Goal: Complete application form: Complete application form

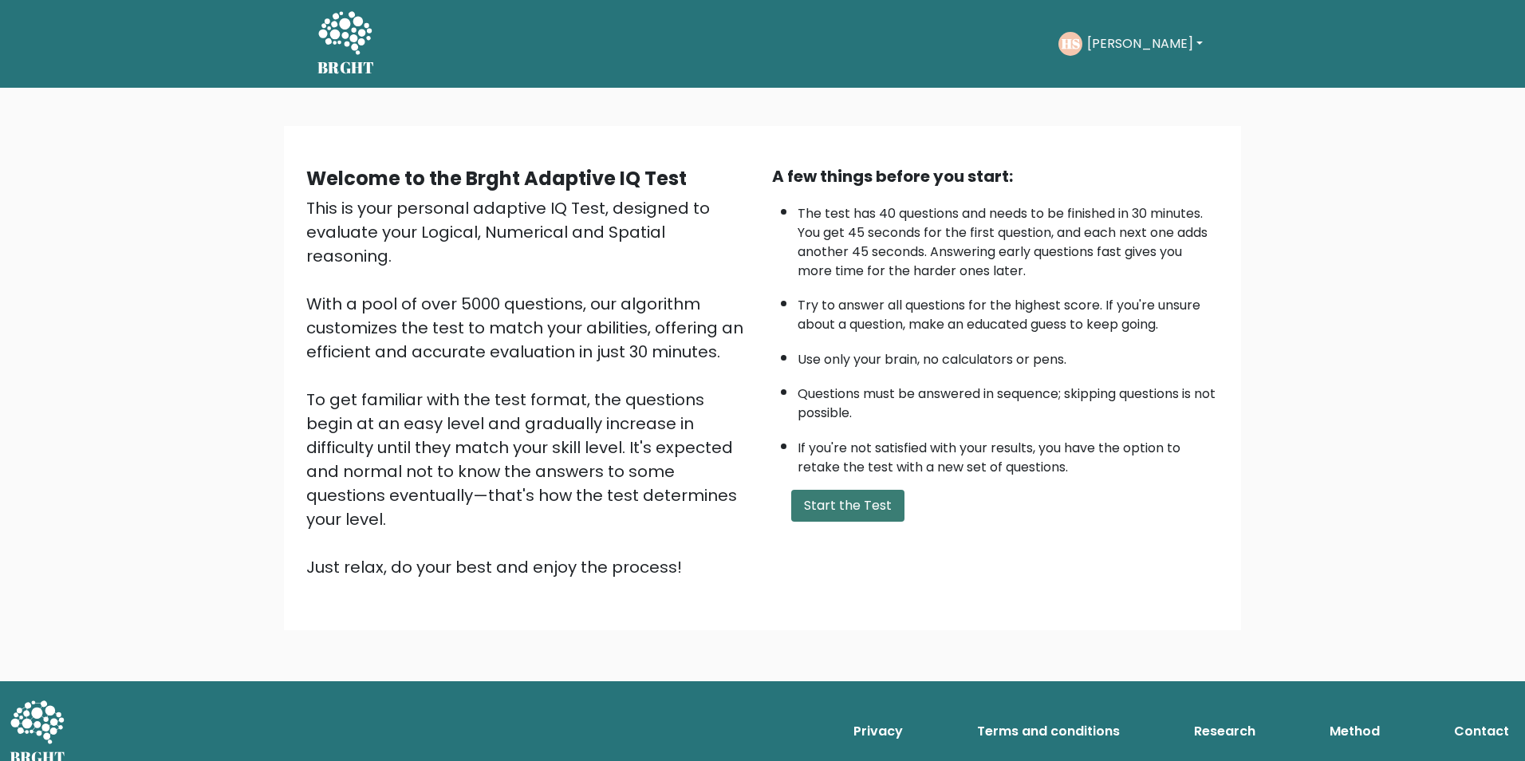
click at [827, 506] on button "Start the Test" at bounding box center [847, 506] width 113 height 32
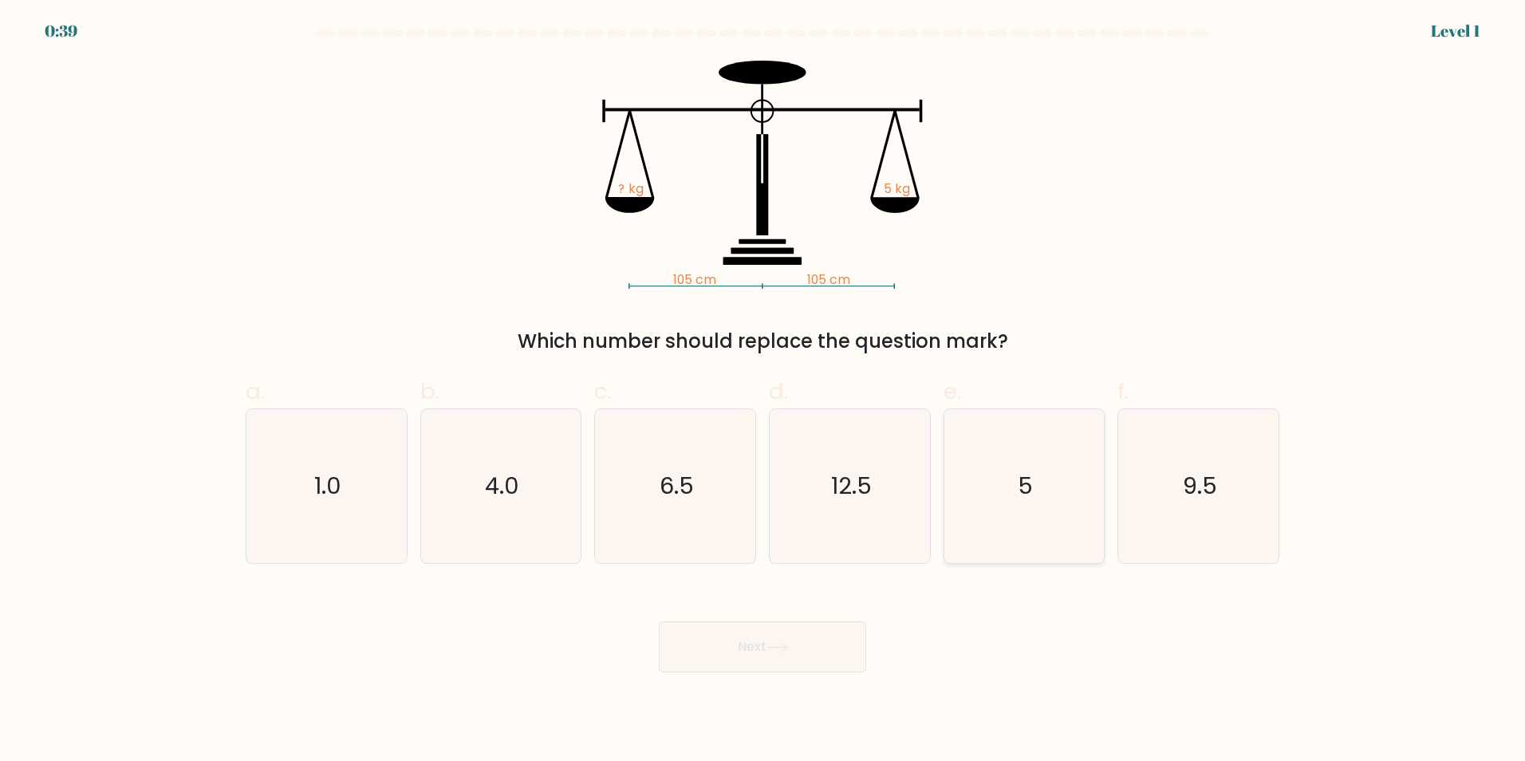
click at [1005, 499] on icon "5" at bounding box center [1023, 486] width 154 height 154
click at [763, 391] on input "e. 5" at bounding box center [762, 385] width 1 height 10
radio input "true"
click at [732, 648] on button "Next" at bounding box center [762, 646] width 207 height 51
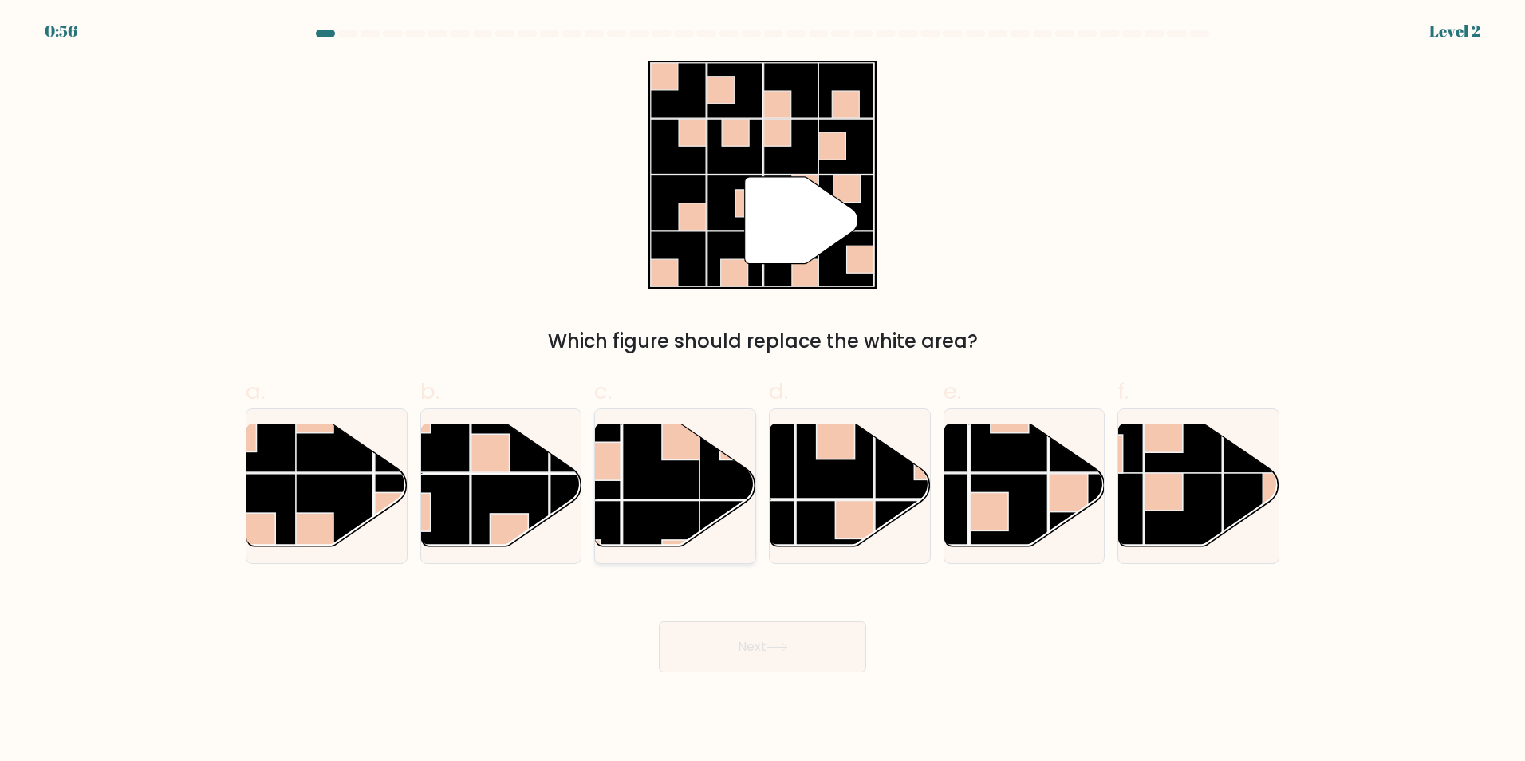
click at [671, 474] on rect at bounding box center [662, 460] width 78 height 78
click at [762, 391] on input "c." at bounding box center [762, 385] width 1 height 10
radio input "true"
click at [742, 650] on button "Next" at bounding box center [762, 646] width 207 height 51
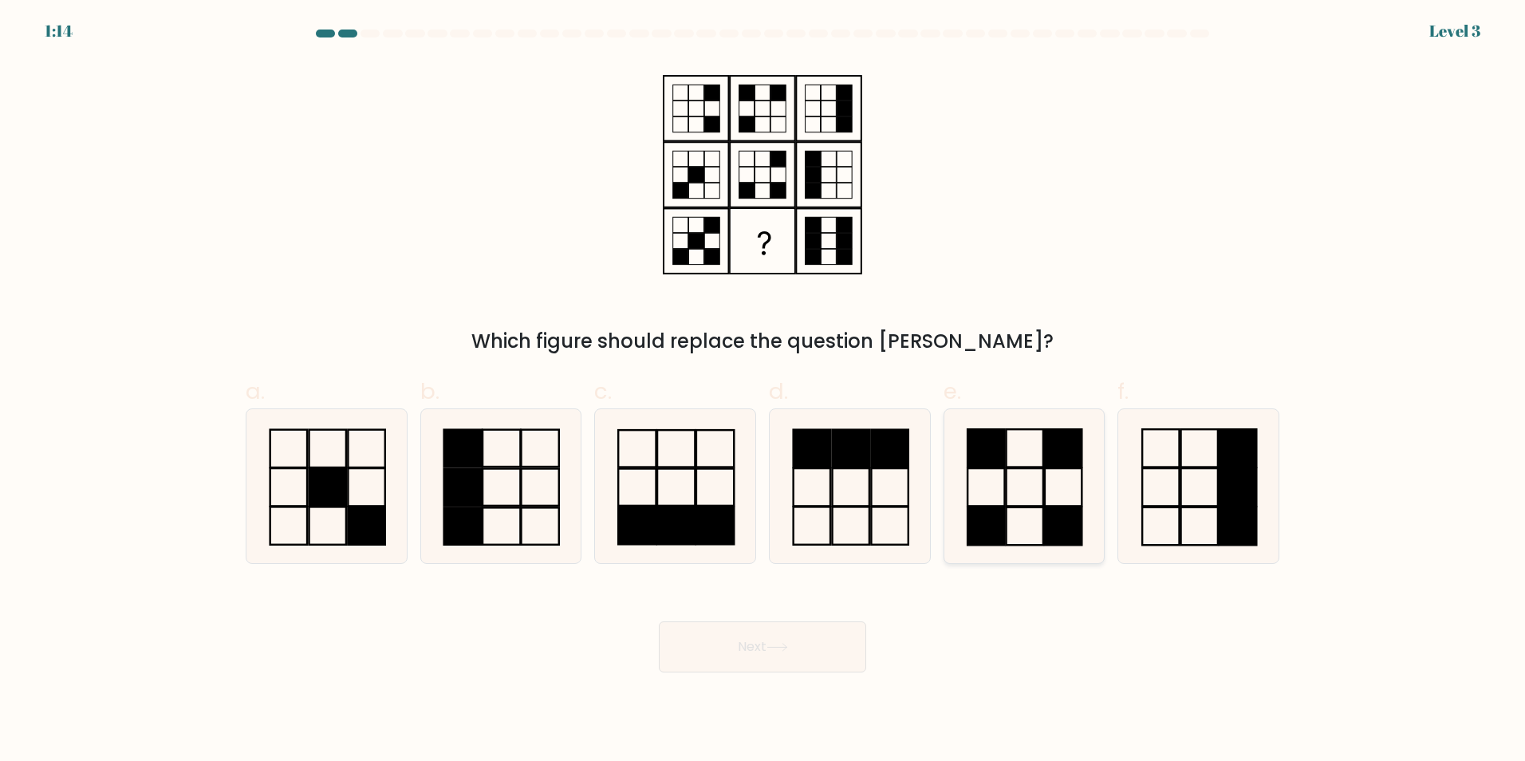
click at [1028, 468] on icon at bounding box center [1023, 486] width 154 height 154
click at [763, 391] on input "e." at bounding box center [762, 385] width 1 height 10
radio input "true"
click at [718, 643] on button "Next" at bounding box center [762, 646] width 207 height 51
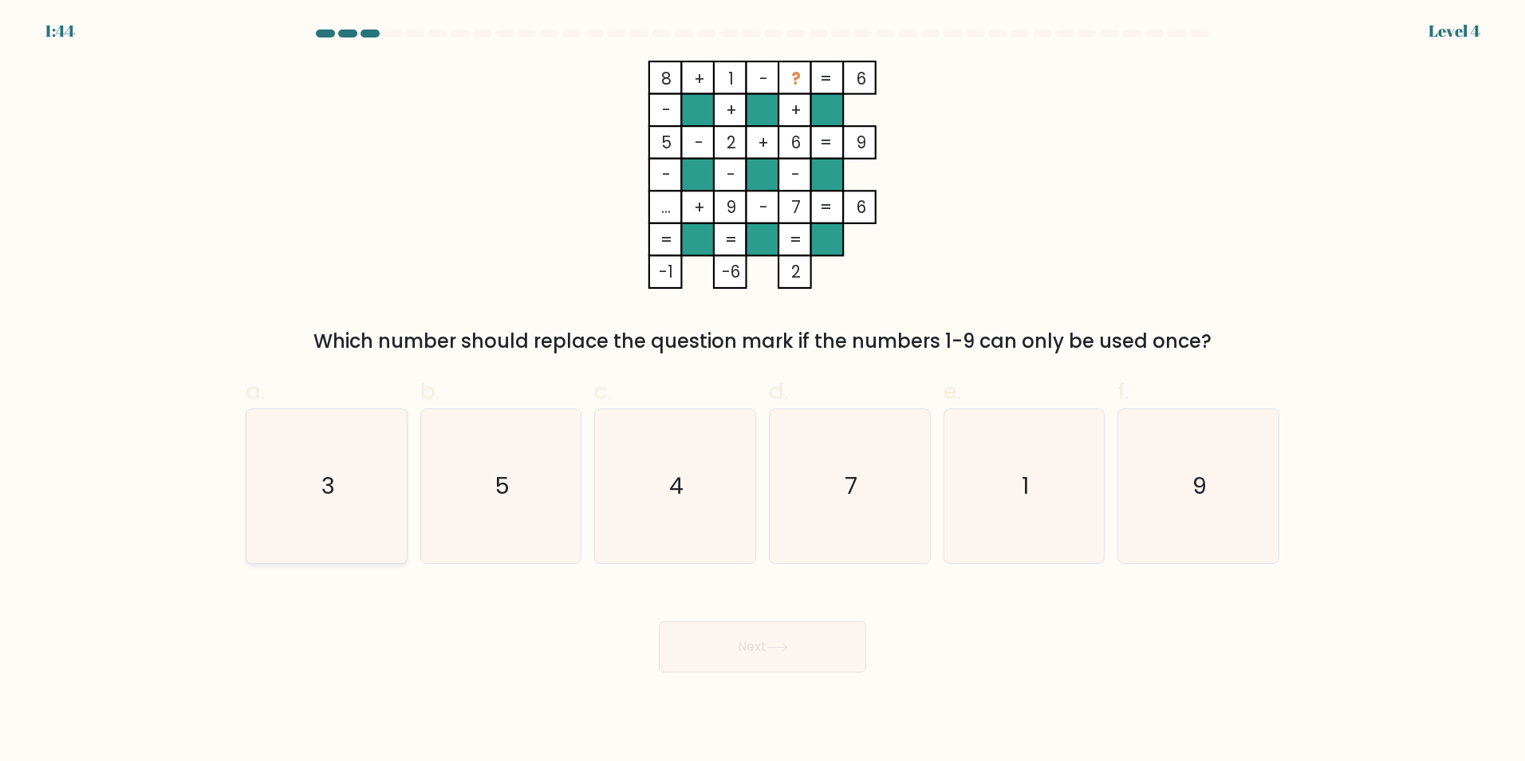
drag, startPoint x: 355, startPoint y: 486, endPoint x: 376, endPoint y: 487, distance: 20.8
click at [357, 486] on icon "3" at bounding box center [327, 486] width 154 height 154
click at [762, 391] on input "a. 3" at bounding box center [762, 385] width 1 height 10
radio input "true"
click at [781, 654] on button "Next" at bounding box center [762, 646] width 207 height 51
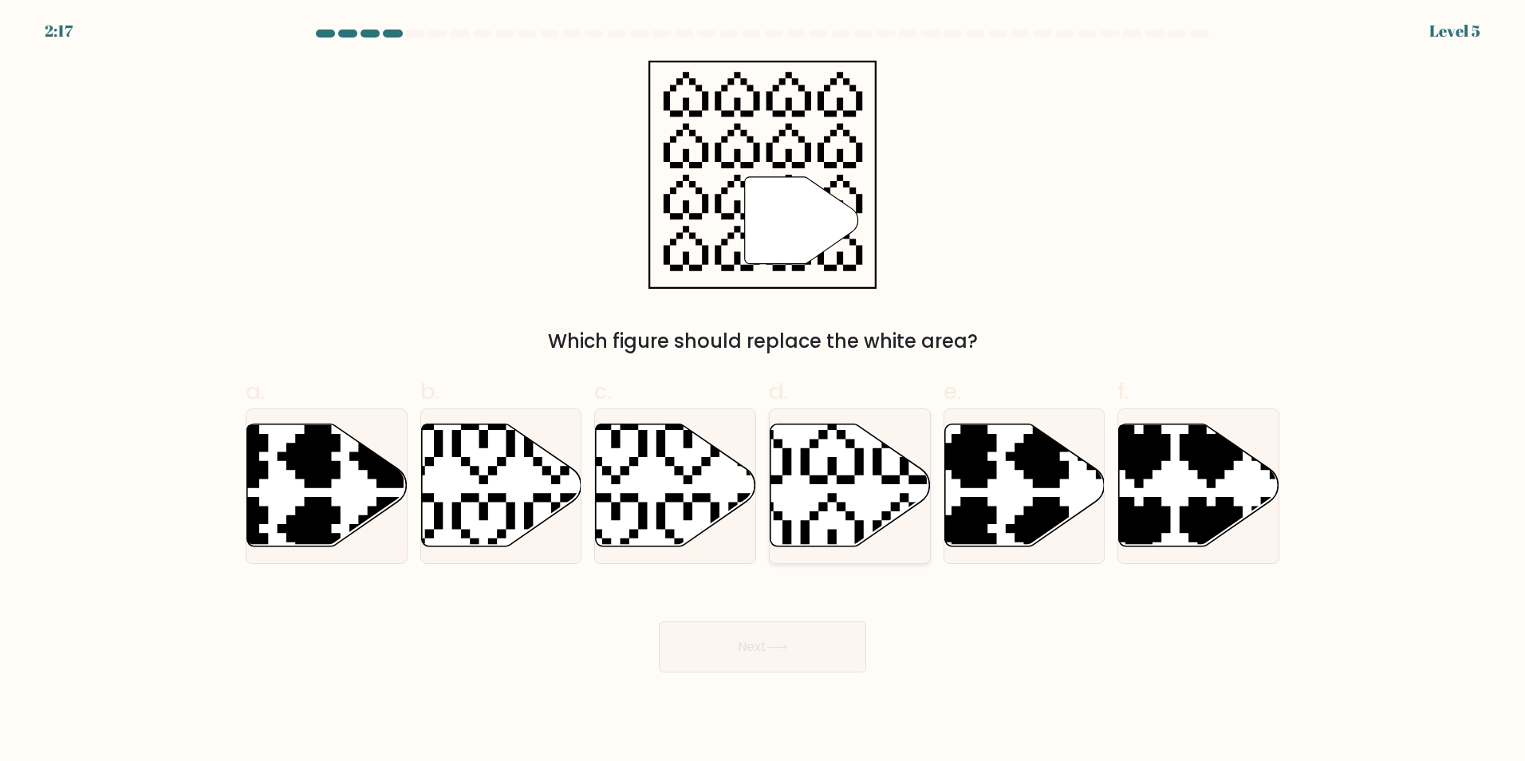
click at [846, 506] on icon at bounding box center [849, 485] width 160 height 125
click at [763, 391] on input "d." at bounding box center [762, 385] width 1 height 10
radio input "true"
click at [793, 643] on button "Next" at bounding box center [762, 646] width 207 height 51
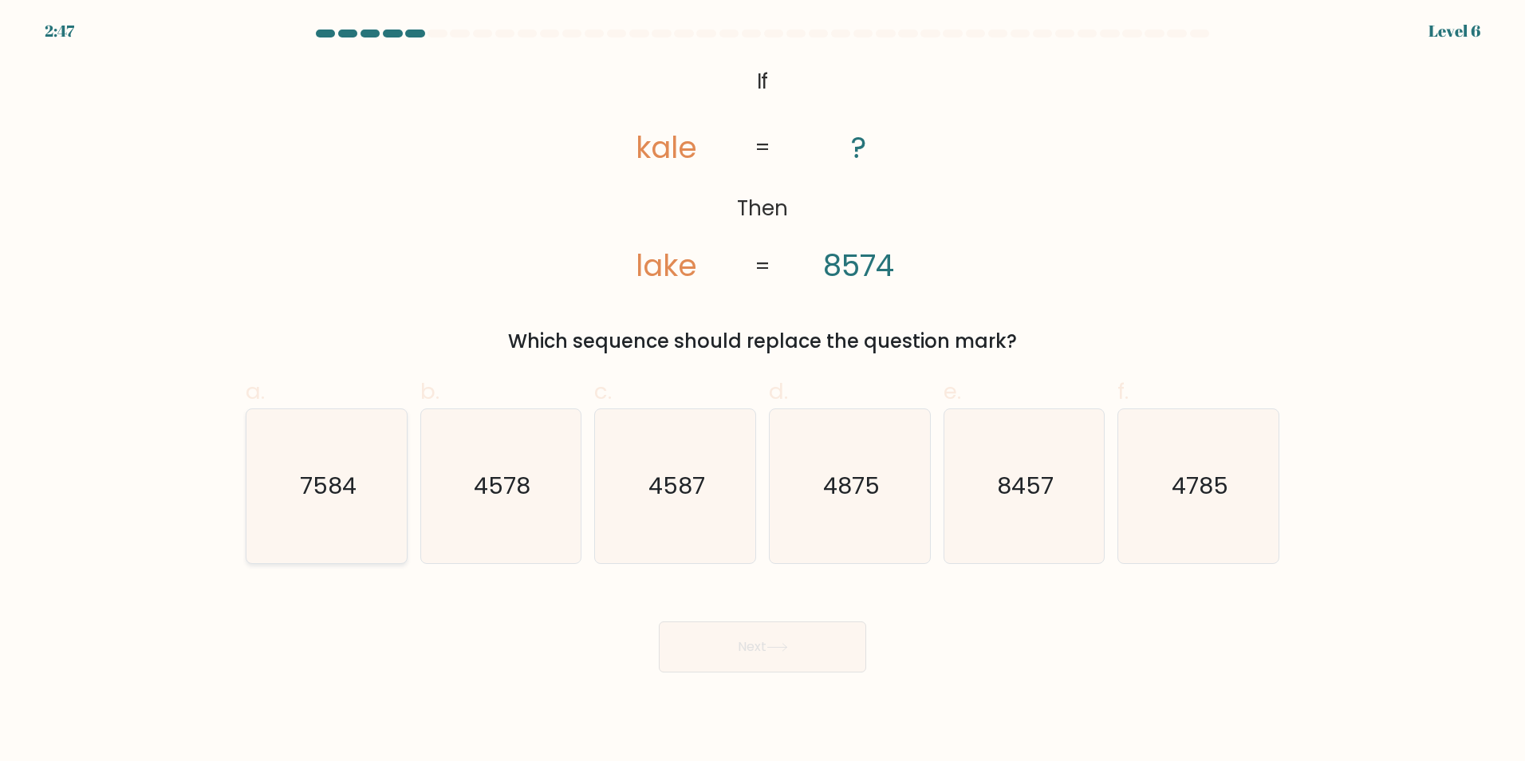
click at [332, 494] on text "7584" at bounding box center [328, 486] width 57 height 32
click at [762, 391] on input "a. 7584" at bounding box center [762, 385] width 1 height 10
radio input "true"
click at [738, 644] on button "Next" at bounding box center [762, 646] width 207 height 51
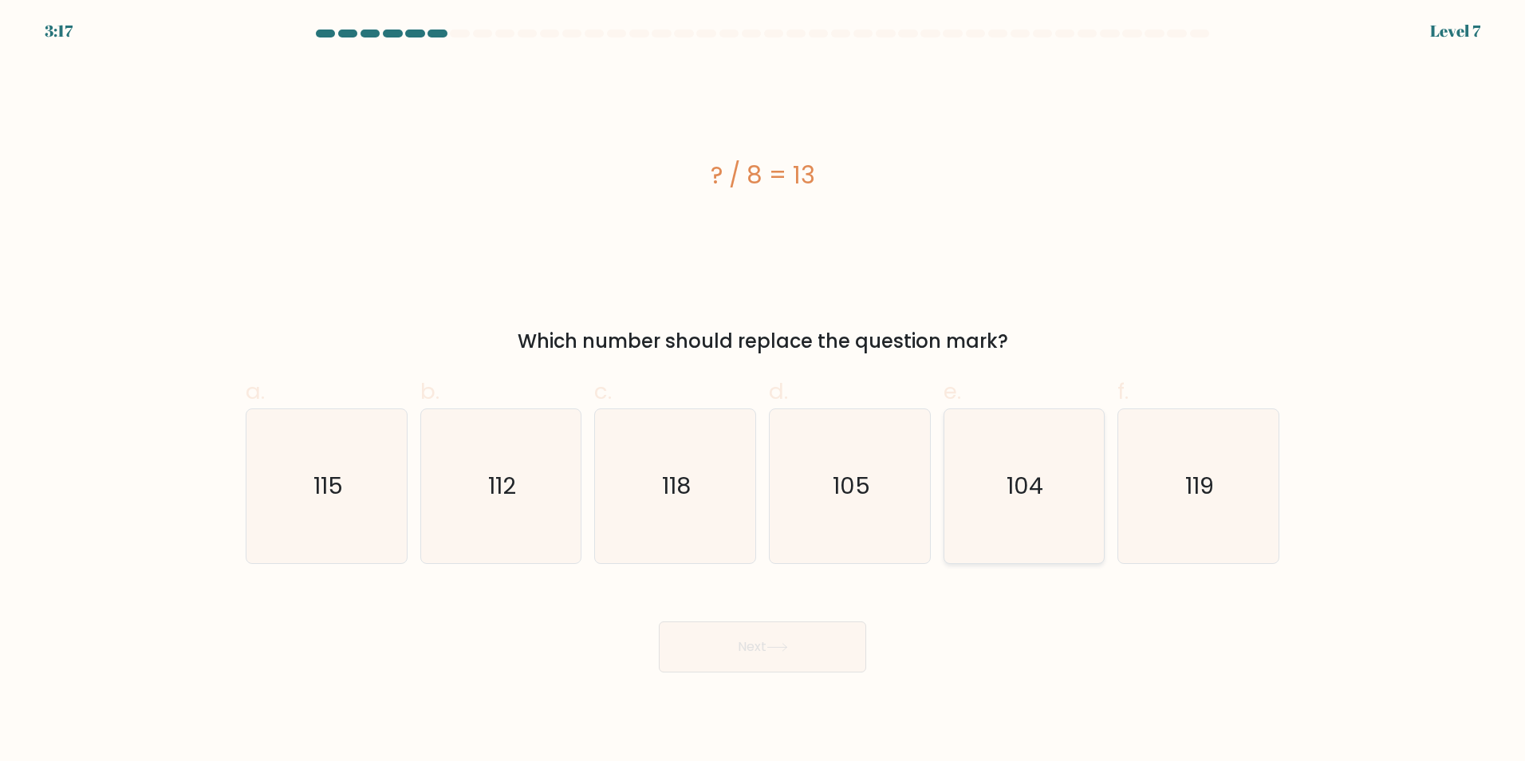
click at [995, 502] on icon "104" at bounding box center [1023, 486] width 154 height 154
click at [763, 391] on input "e. 104" at bounding box center [762, 385] width 1 height 10
radio input "true"
click at [765, 649] on button "Next" at bounding box center [762, 646] width 207 height 51
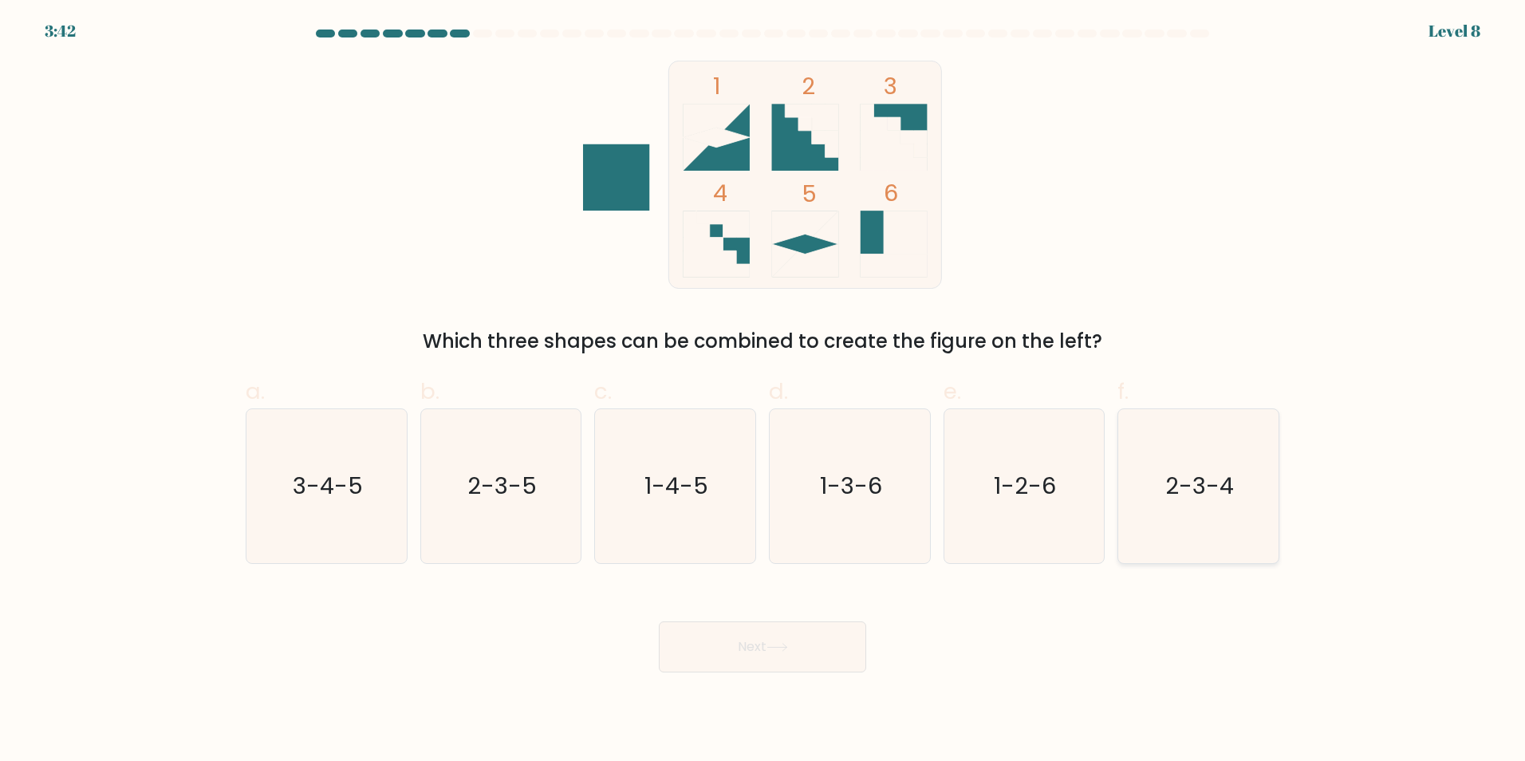
click at [1183, 488] on text "2-3-4" at bounding box center [1200, 486] width 69 height 32
click at [763, 391] on input "f. 2-3-4" at bounding box center [762, 385] width 1 height 10
radio input "true"
click at [739, 650] on button "Next" at bounding box center [762, 646] width 207 height 51
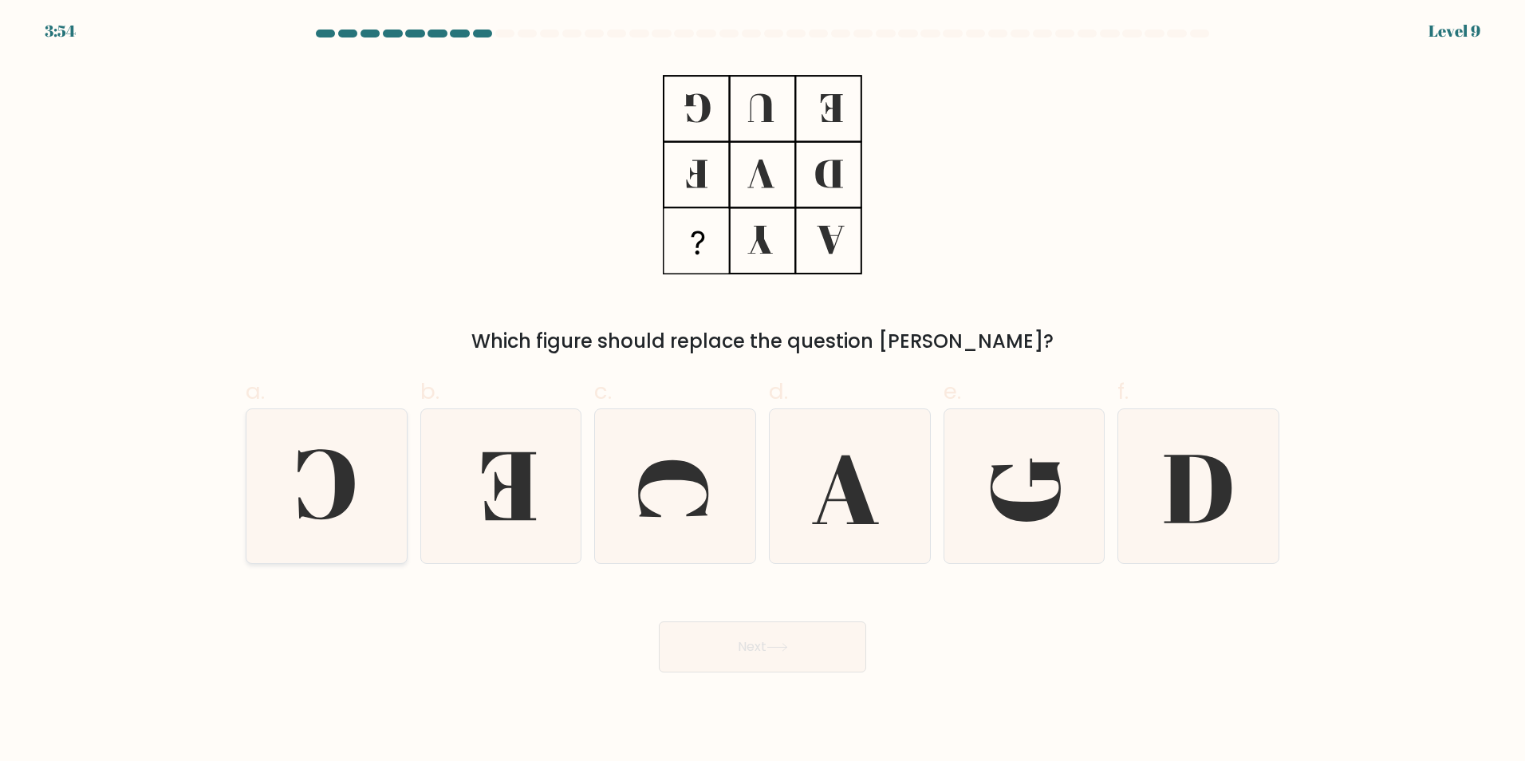
click at [353, 499] on icon at bounding box center [327, 486] width 154 height 154
click at [762, 391] on input "a." at bounding box center [762, 385] width 1 height 10
radio input "true"
click at [730, 653] on button "Next" at bounding box center [762, 646] width 207 height 51
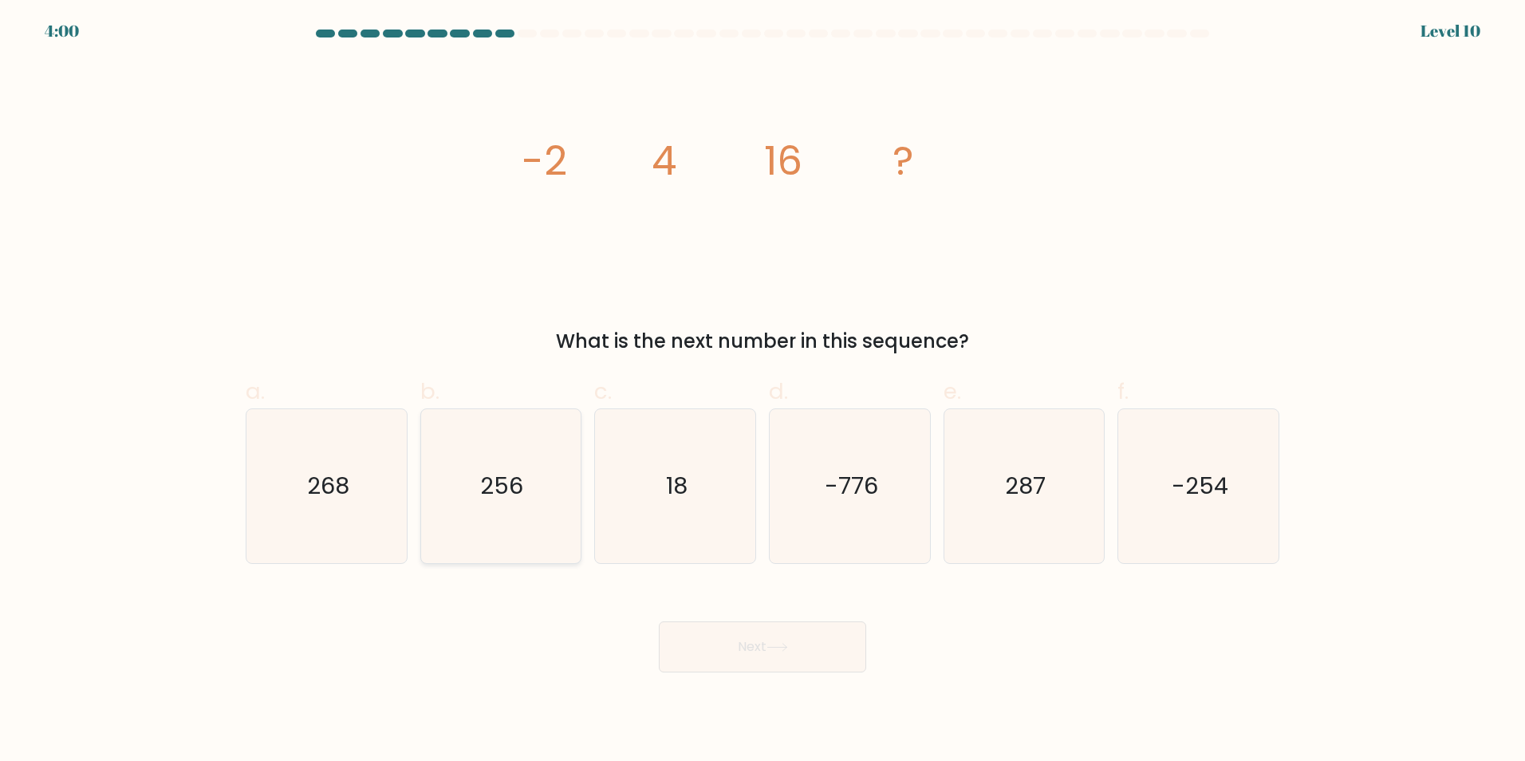
click at [521, 469] on icon "256" at bounding box center [500, 486] width 154 height 154
click at [762, 391] on input "b. 256" at bounding box center [762, 385] width 1 height 10
radio input "true"
click at [788, 651] on icon at bounding box center [777, 647] width 22 height 9
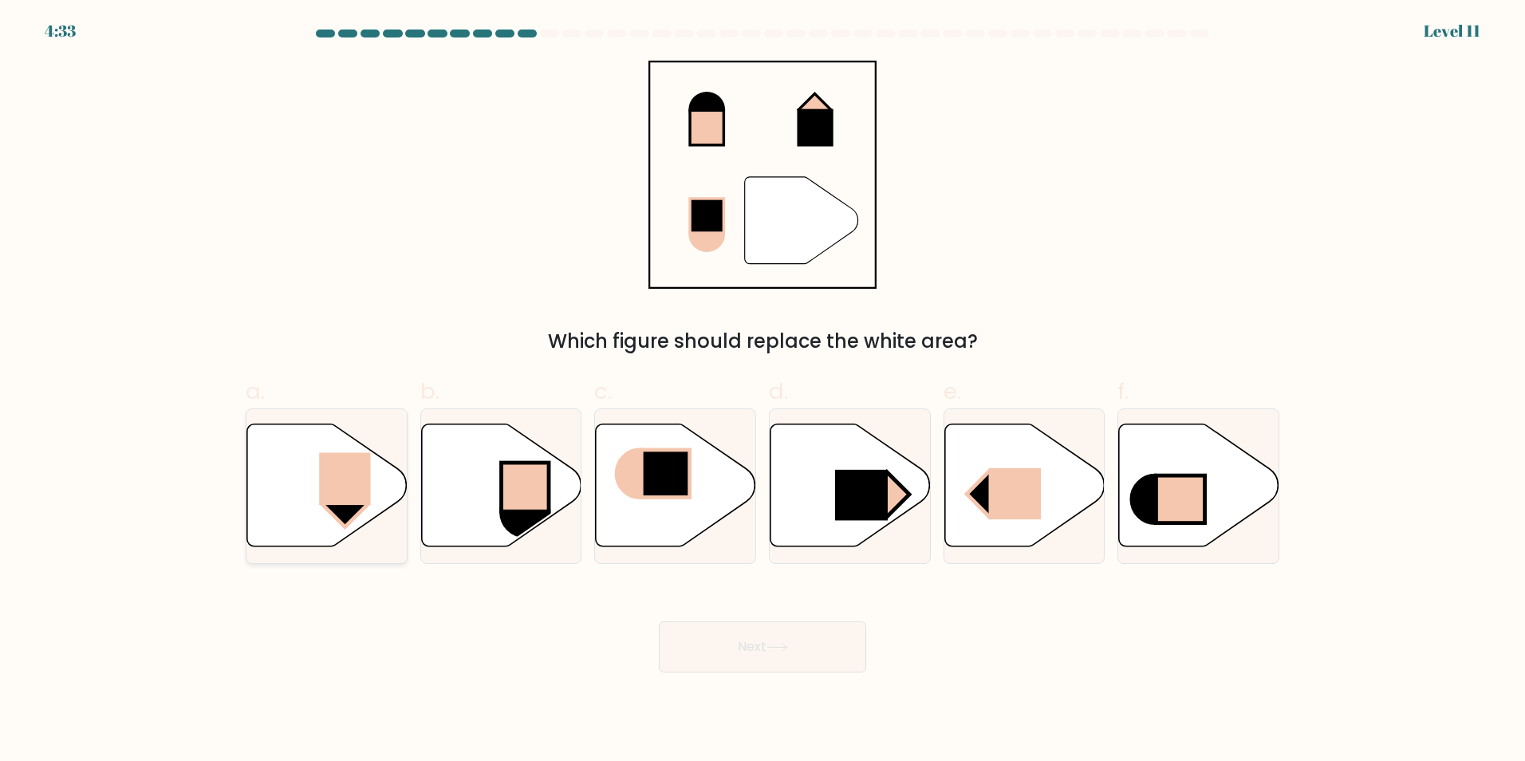
click at [353, 492] on rect at bounding box center [346, 478] width 52 height 53
click at [762, 391] on input "a." at bounding box center [762, 385] width 1 height 10
radio input "true"
click at [761, 643] on button "Next" at bounding box center [762, 646] width 207 height 51
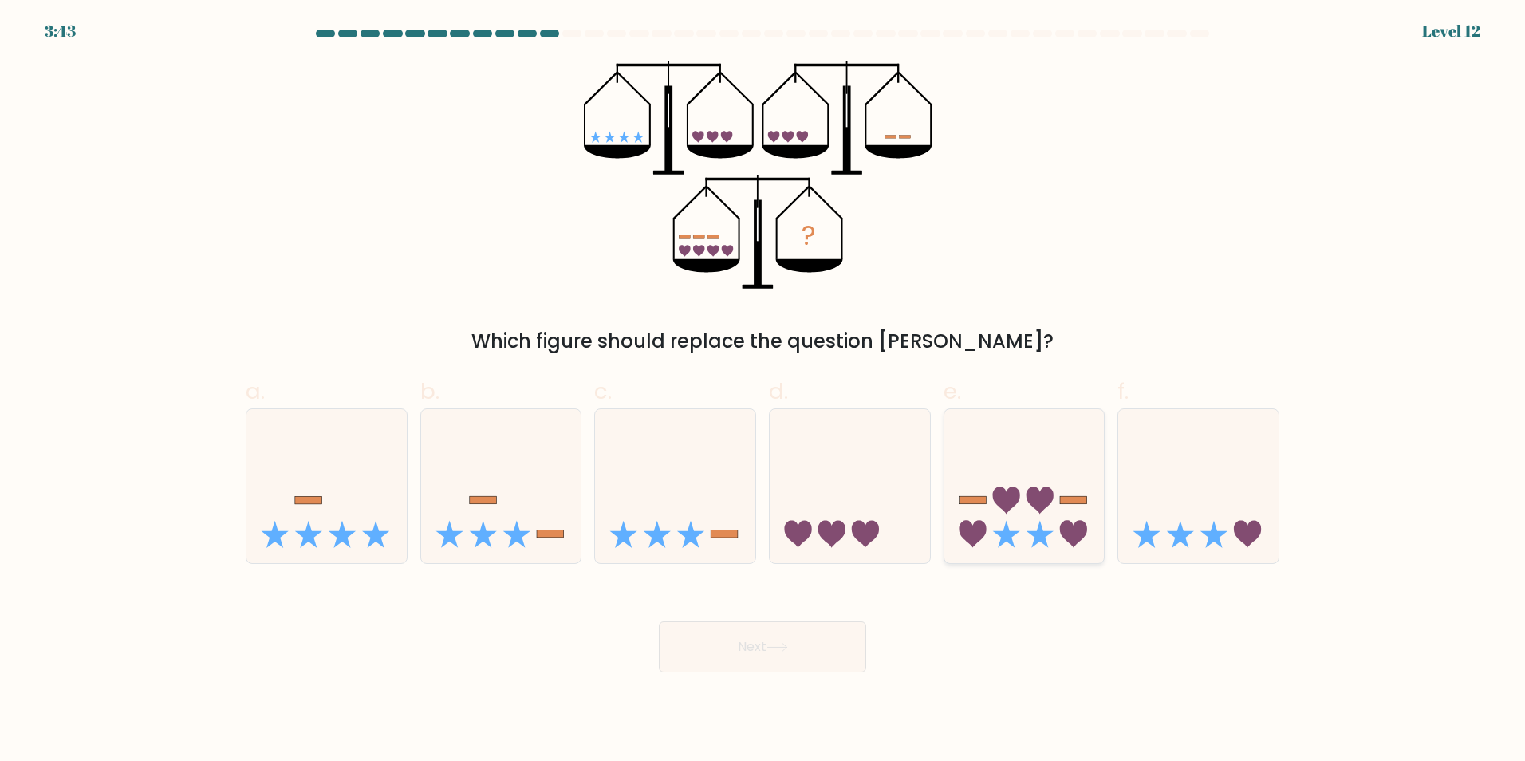
click at [1021, 521] on icon at bounding box center [1024, 485] width 160 height 132
click at [763, 391] on input "e." at bounding box center [762, 385] width 1 height 10
radio input "true"
click at [742, 638] on button "Next" at bounding box center [762, 646] width 207 height 51
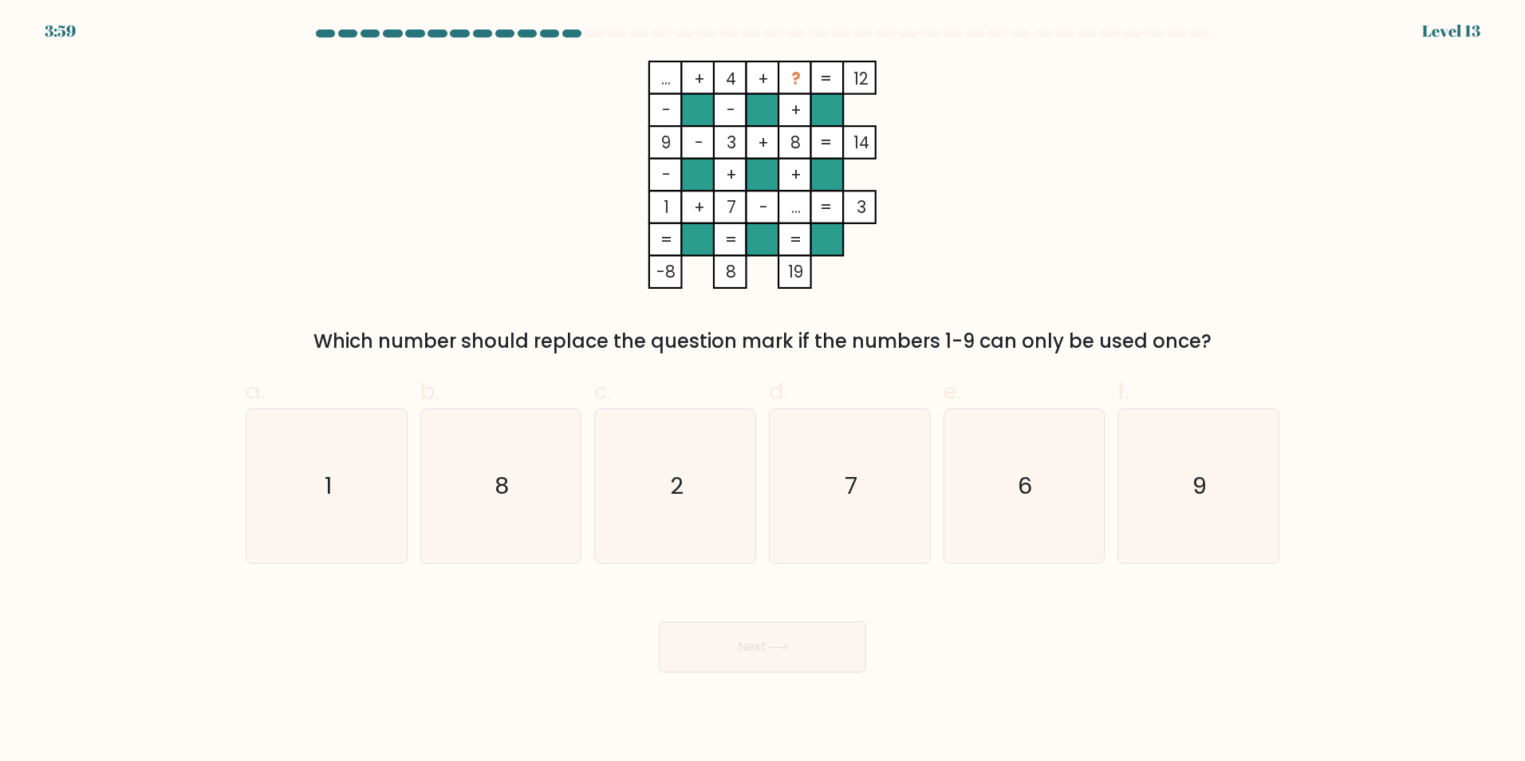
click at [795, 75] on tspan "?" at bounding box center [796, 78] width 10 height 23
click at [1038, 472] on icon "6" at bounding box center [1023, 486] width 154 height 154
click at [763, 391] on input "e. 6" at bounding box center [762, 385] width 1 height 10
radio input "true"
click at [785, 646] on icon at bounding box center [777, 647] width 22 height 9
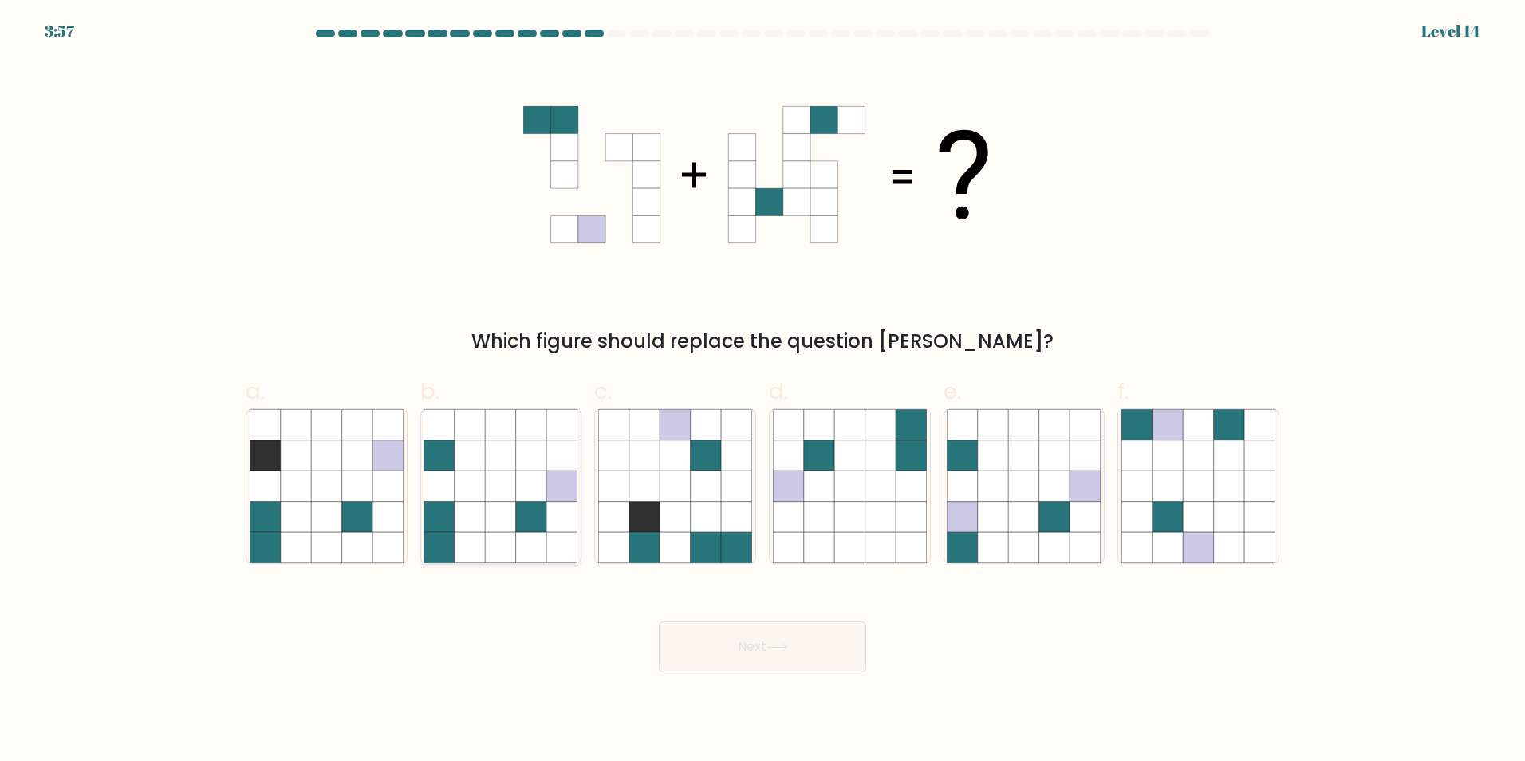
click at [487, 490] on icon at bounding box center [501, 485] width 30 height 30
click at [762, 391] on input "b." at bounding box center [762, 385] width 1 height 10
radio input "true"
click at [718, 655] on button "Next" at bounding box center [762, 646] width 207 height 51
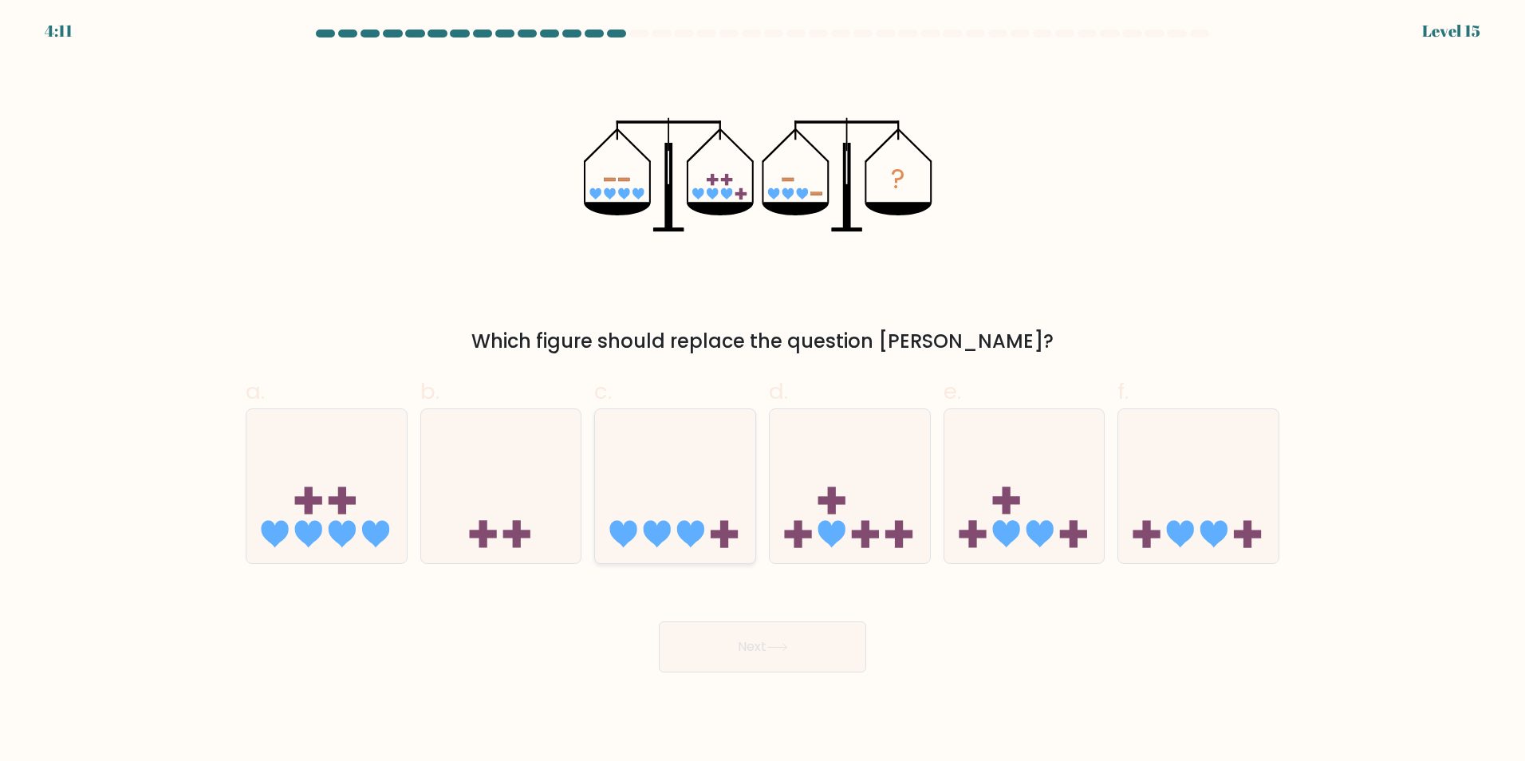
click at [694, 504] on icon at bounding box center [675, 485] width 160 height 132
click at [762, 391] on input "c." at bounding box center [762, 385] width 1 height 10
radio input "true"
click at [785, 641] on button "Next" at bounding box center [762, 646] width 207 height 51
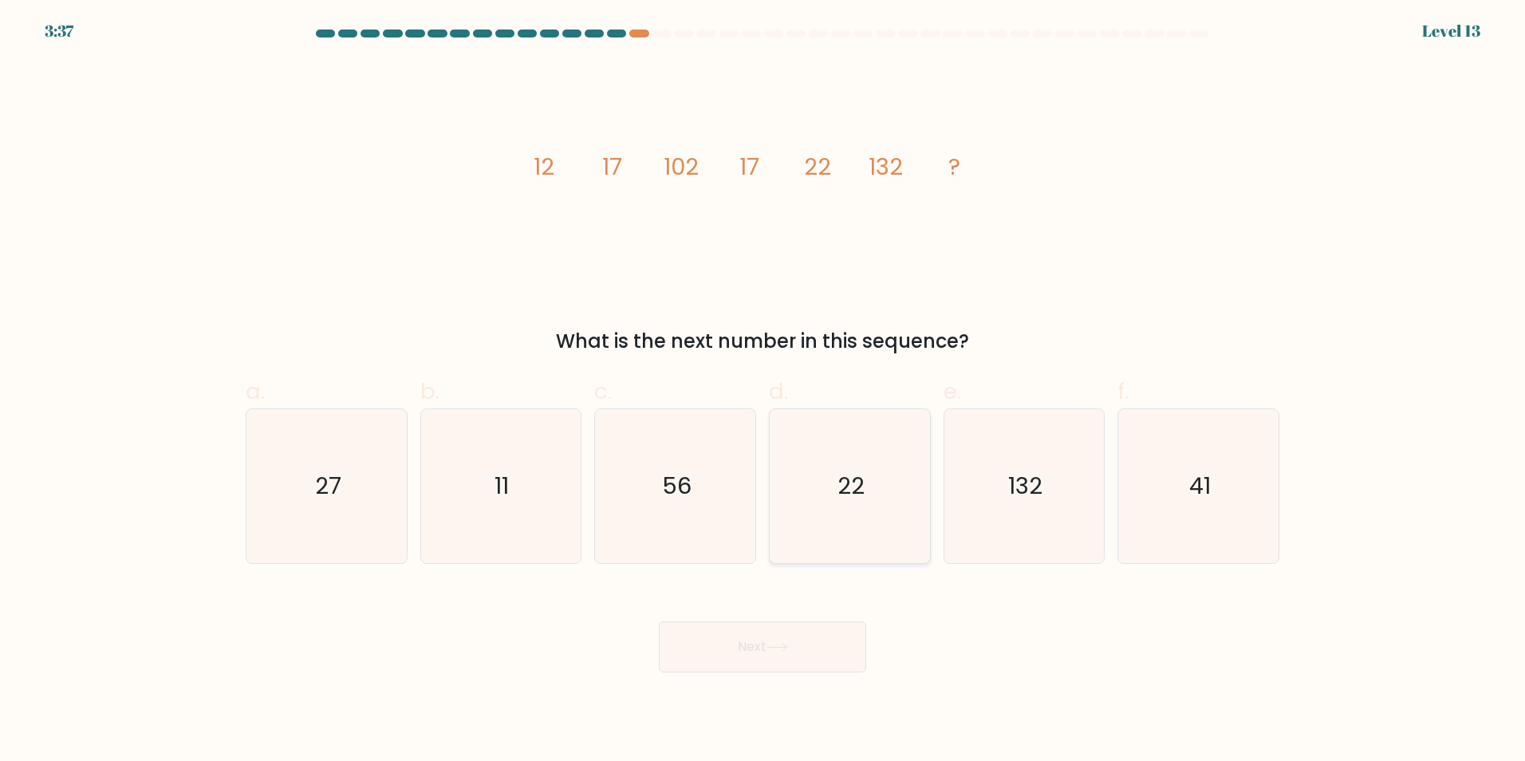
drag, startPoint x: 864, startPoint y: 480, endPoint x: 863, endPoint y: 488, distance: 8.0
click at [864, 480] on icon "22" at bounding box center [850, 486] width 154 height 154
click at [763, 391] on input "d. 22" at bounding box center [762, 385] width 1 height 10
radio input "true"
click at [798, 651] on button "Next" at bounding box center [762, 646] width 207 height 51
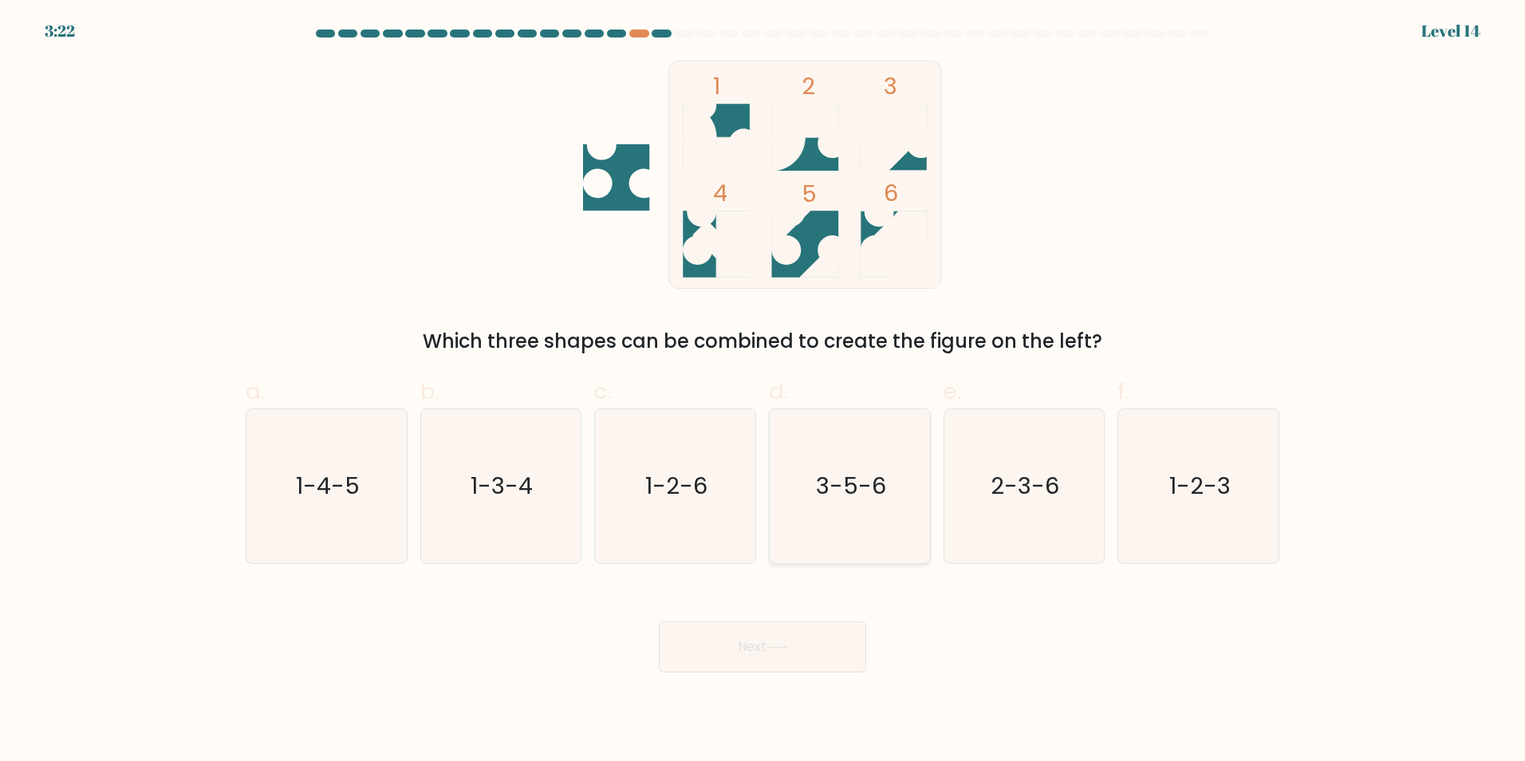
click at [859, 471] on text "3-5-6" at bounding box center [851, 486] width 70 height 32
click at [763, 391] on input "d. 3-5-6" at bounding box center [762, 385] width 1 height 10
radio input "true"
click at [768, 639] on button "Next" at bounding box center [762, 646] width 207 height 51
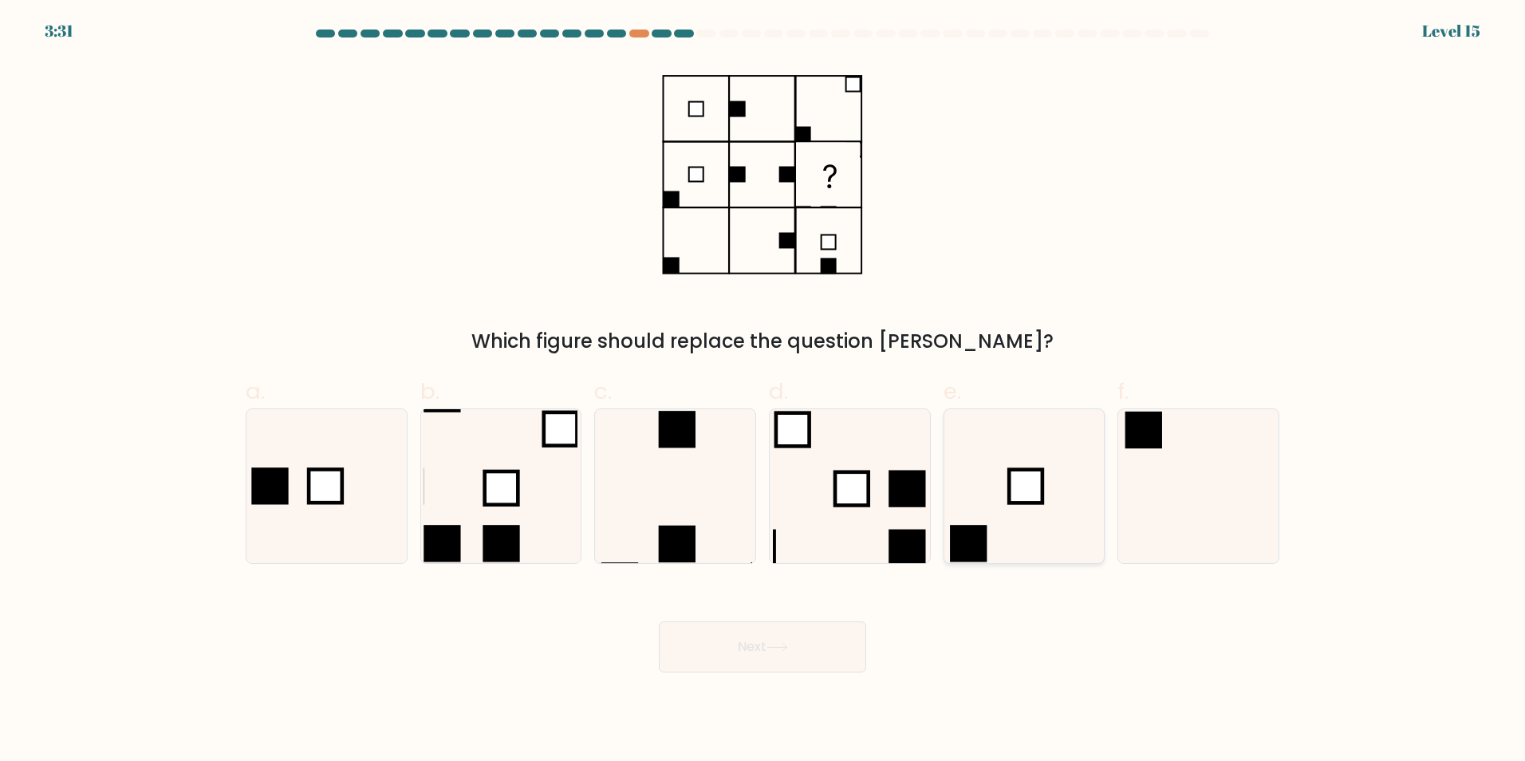
click at [1020, 506] on icon at bounding box center [1023, 486] width 154 height 154
click at [763, 391] on input "e." at bounding box center [762, 385] width 1 height 10
radio input "true"
click at [771, 654] on button "Next" at bounding box center [762, 646] width 207 height 51
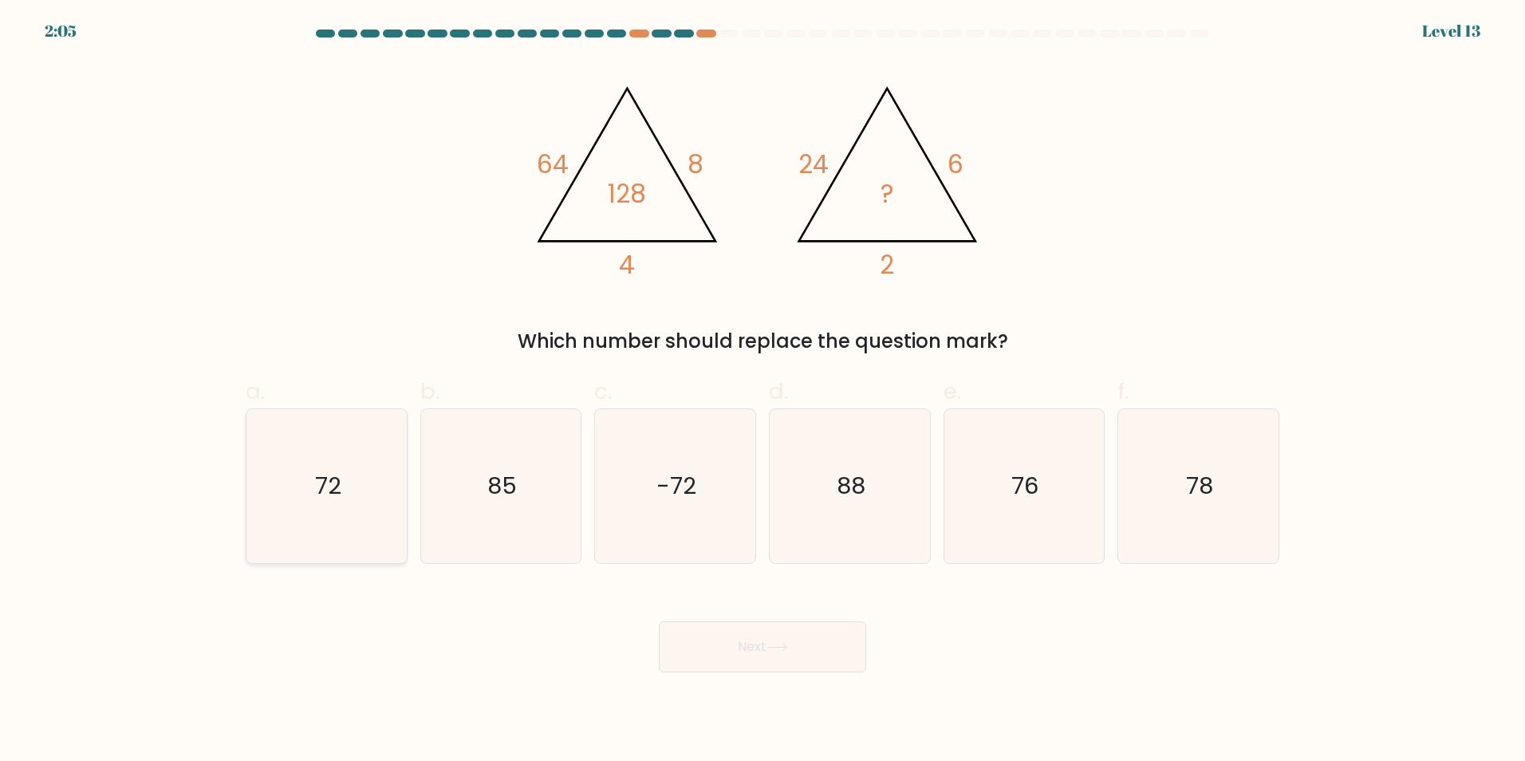
click at [329, 490] on text "72" at bounding box center [328, 486] width 26 height 32
click at [762, 391] on input "a. 72" at bounding box center [762, 385] width 1 height 10
radio input "true"
click at [788, 651] on icon at bounding box center [777, 647] width 22 height 9
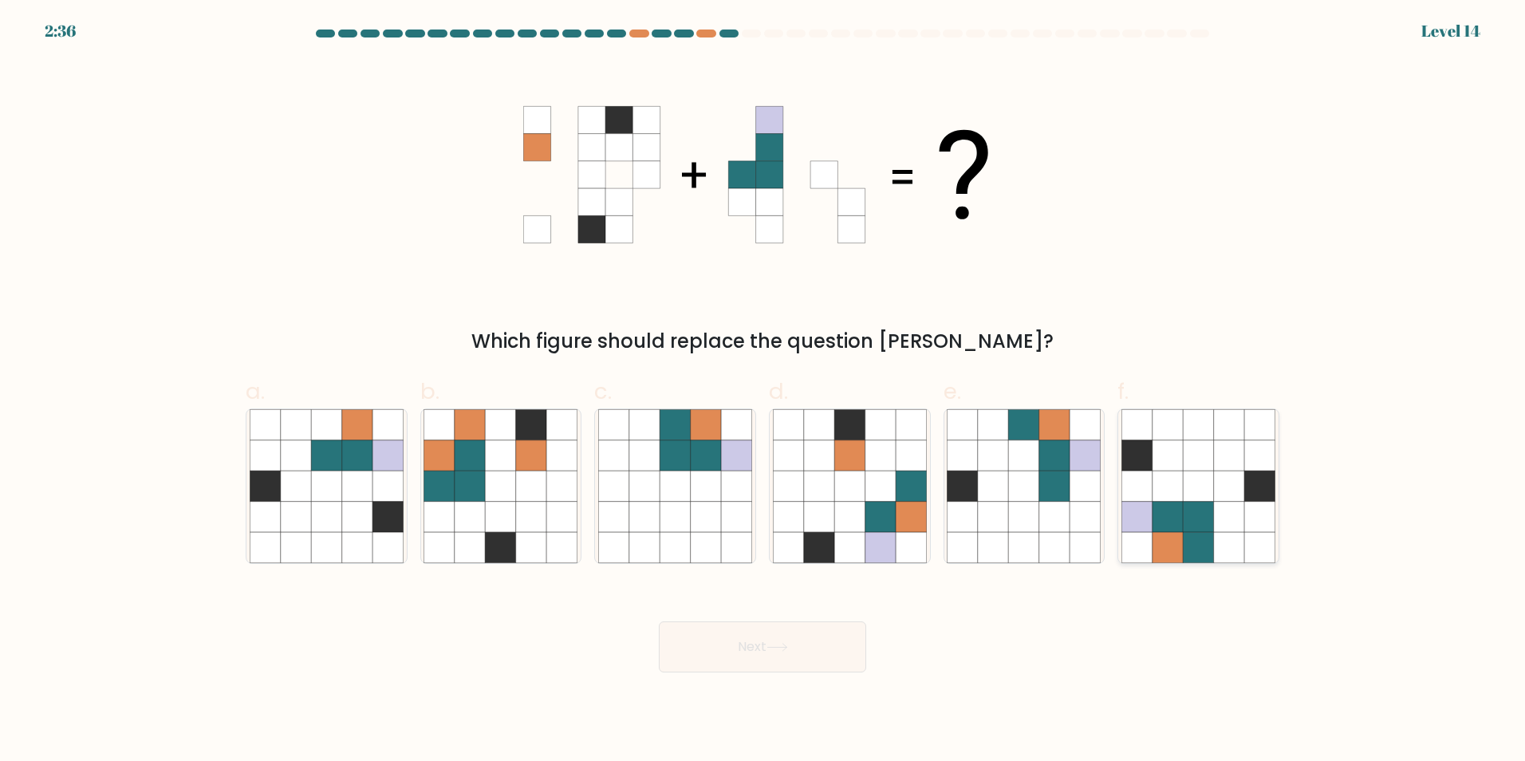
click at [1212, 505] on icon at bounding box center [1197, 516] width 30 height 30
click at [763, 391] on input "f." at bounding box center [762, 385] width 1 height 10
radio input "true"
click at [762, 643] on button "Next" at bounding box center [762, 646] width 207 height 51
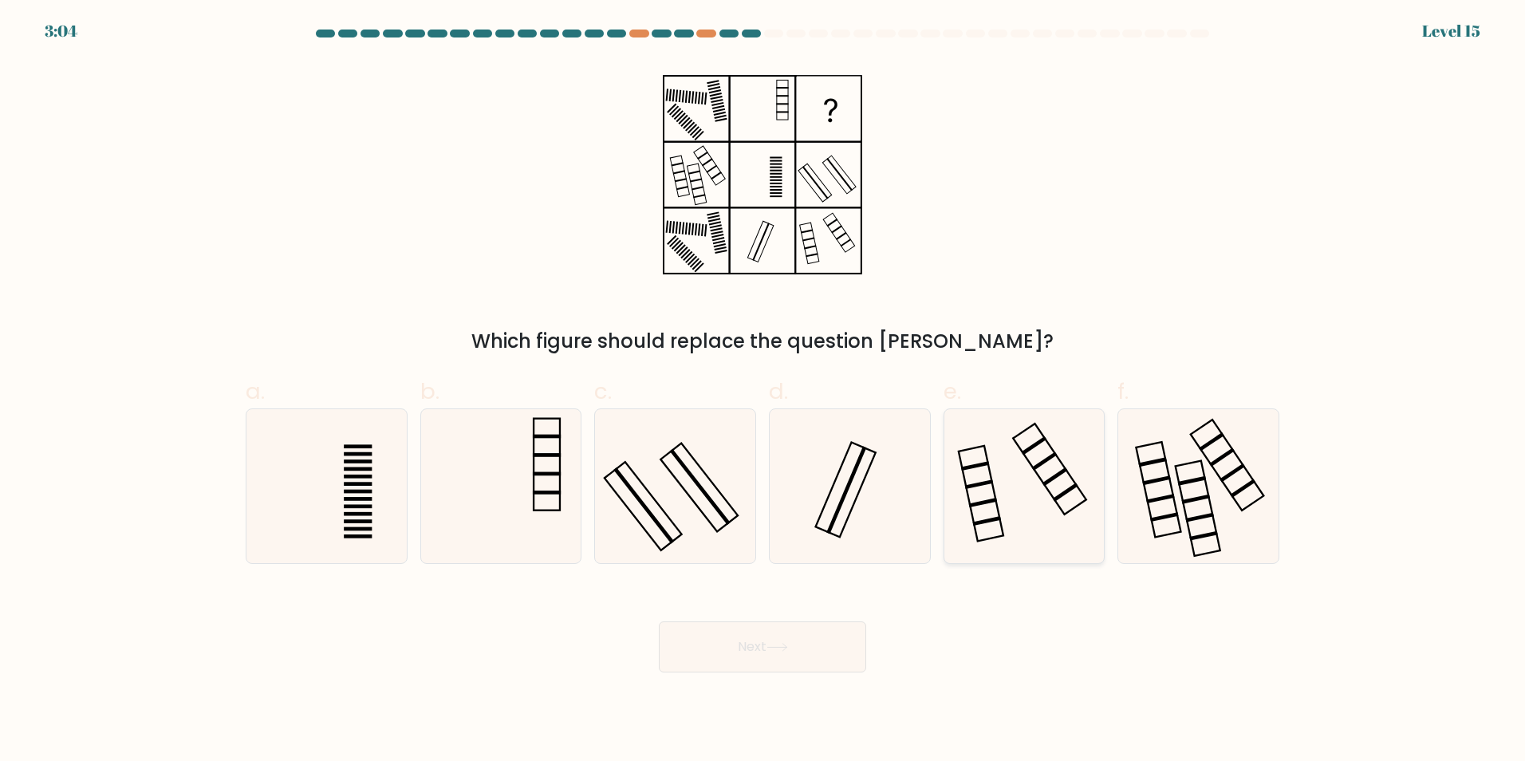
click at [1012, 456] on icon at bounding box center [1023, 486] width 154 height 154
click at [763, 391] on input "e." at bounding box center [762, 385] width 1 height 10
radio input "true"
click at [812, 648] on button "Next" at bounding box center [762, 646] width 207 height 51
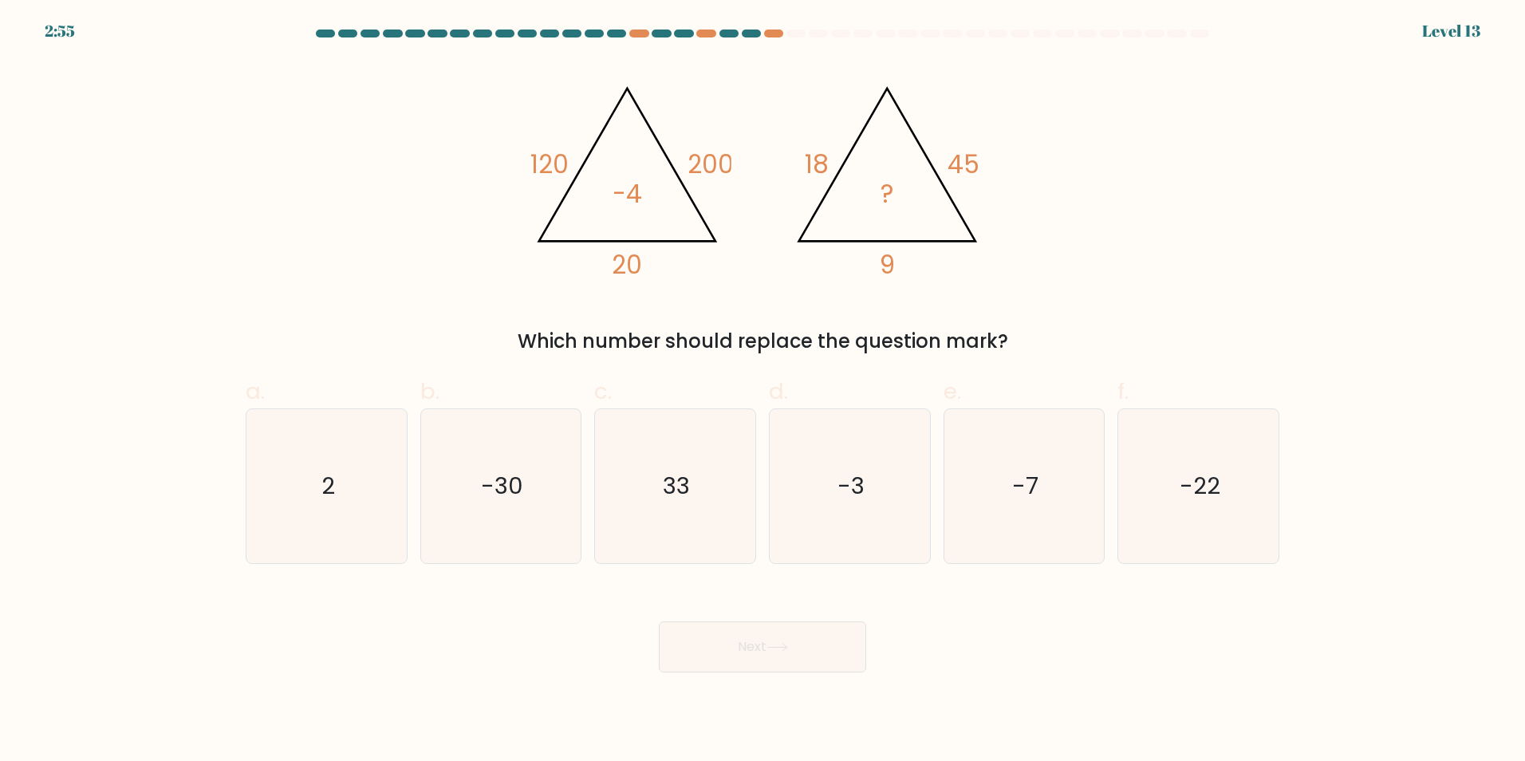
click at [886, 199] on tspan "?" at bounding box center [887, 193] width 13 height 35
click at [332, 494] on text "2" at bounding box center [328, 486] width 14 height 32
click at [762, 391] on input "a. 2" at bounding box center [762, 385] width 1 height 10
radio input "true"
click at [761, 653] on button "Next" at bounding box center [762, 646] width 207 height 51
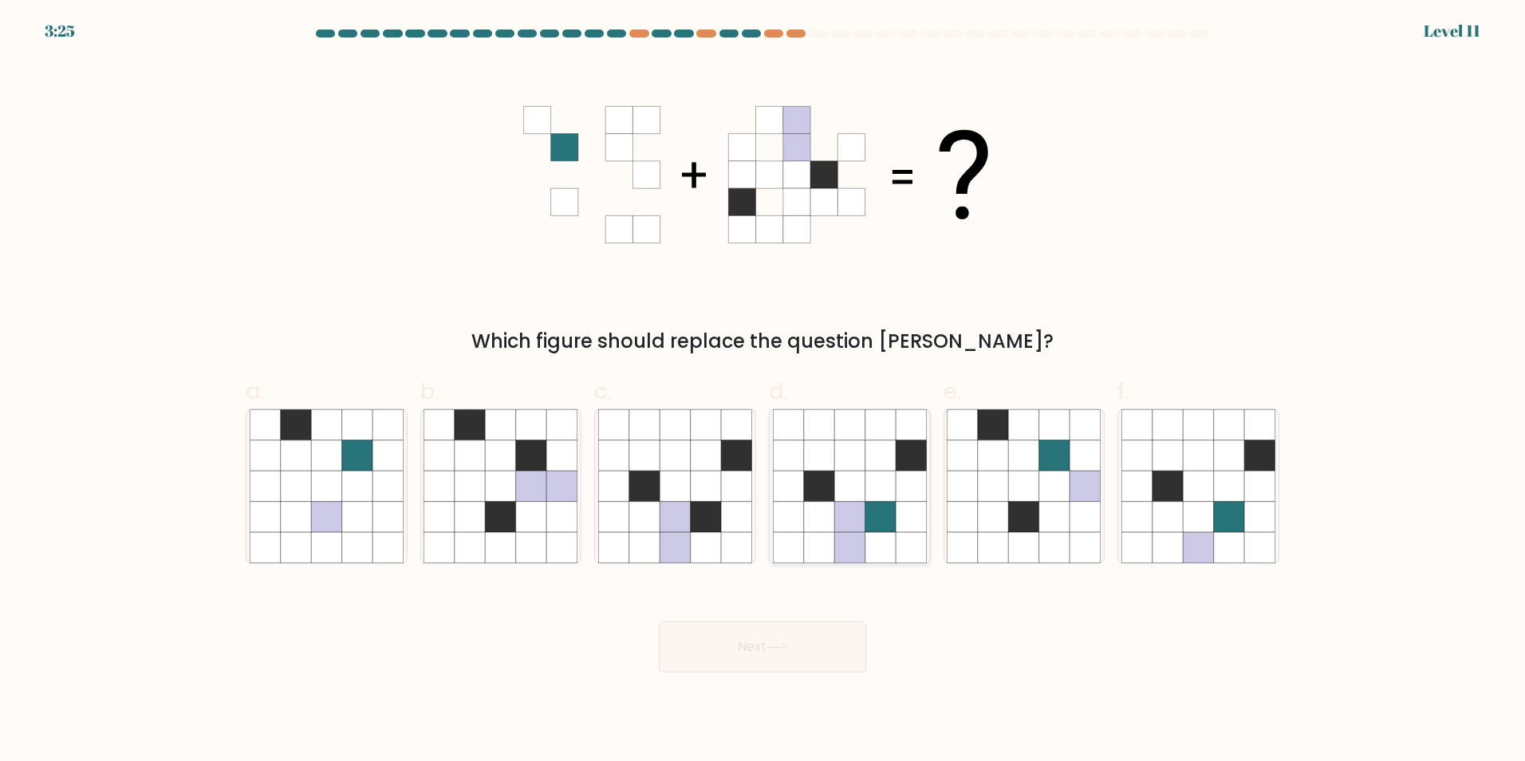
click at [871, 516] on icon at bounding box center [880, 516] width 30 height 30
click at [763, 391] on input "d." at bounding box center [762, 385] width 1 height 10
radio input "true"
click at [785, 647] on icon at bounding box center [777, 647] width 22 height 9
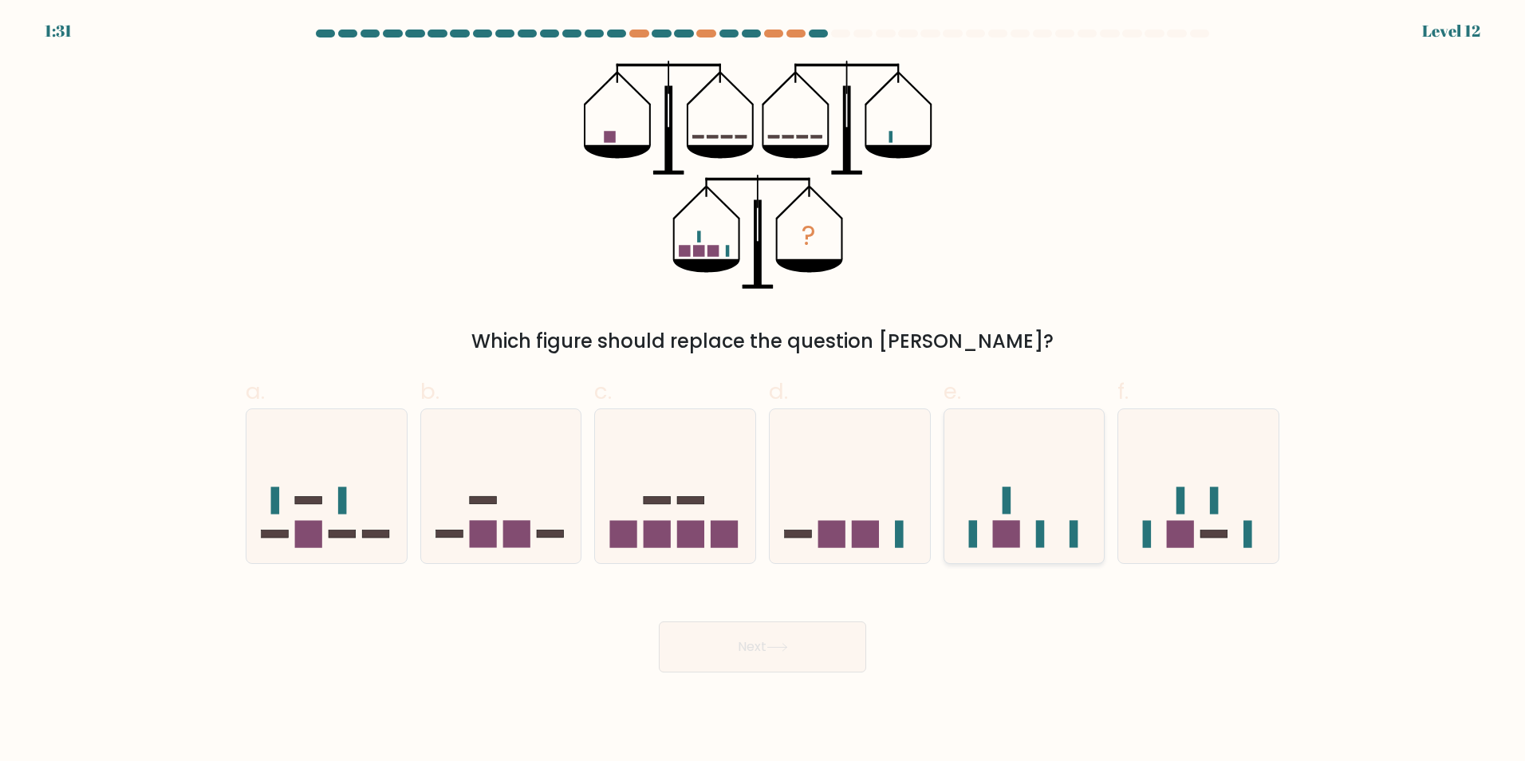
click at [1020, 529] on icon at bounding box center [1024, 485] width 160 height 132
click at [763, 391] on input "e." at bounding box center [762, 385] width 1 height 10
radio input "true"
click at [742, 649] on button "Next" at bounding box center [762, 646] width 207 height 51
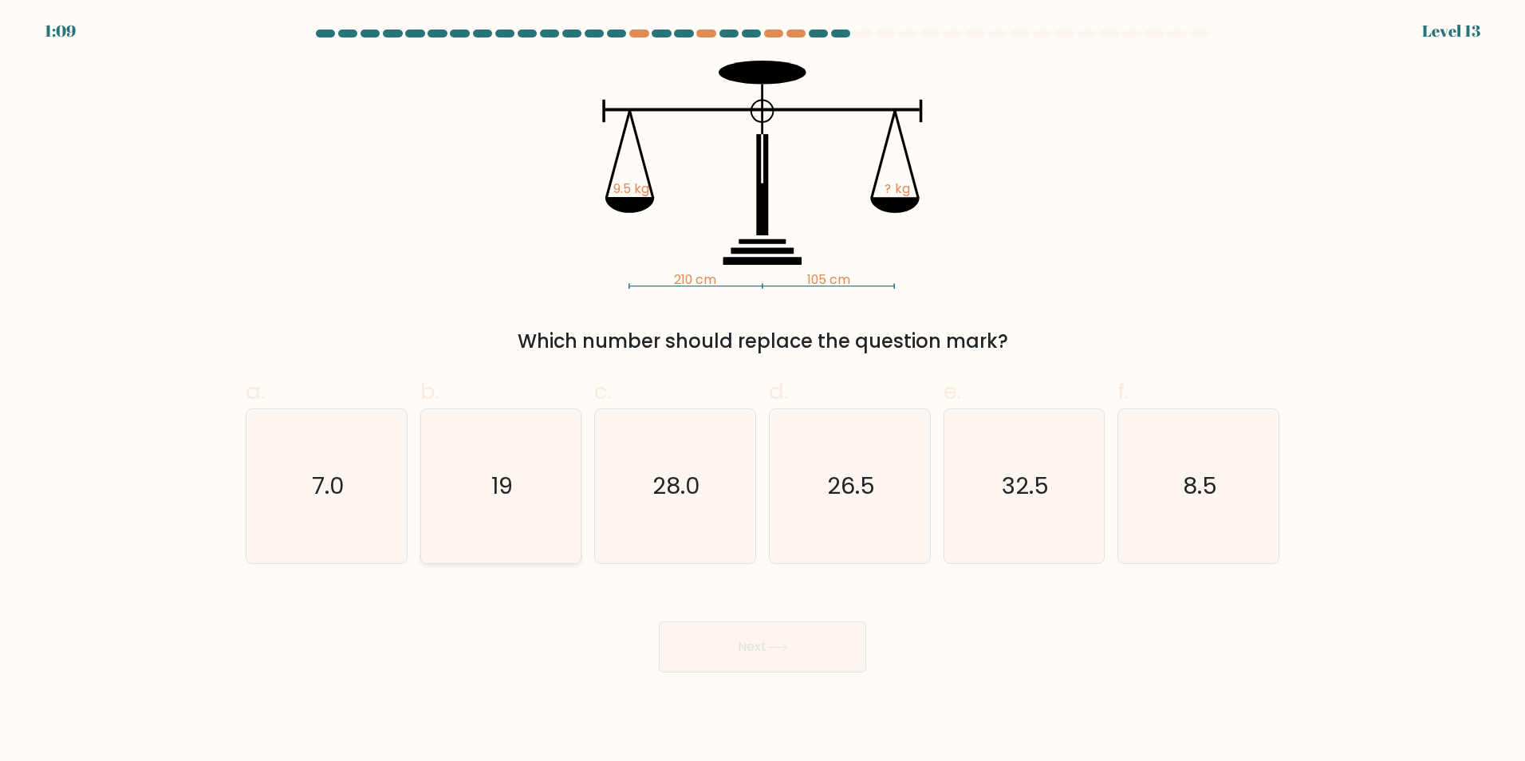
click at [511, 501] on icon "19" at bounding box center [500, 486] width 154 height 154
click at [762, 391] on input "b. 19" at bounding box center [762, 385] width 1 height 10
radio input "true"
click at [794, 655] on button "Next" at bounding box center [762, 646] width 207 height 51
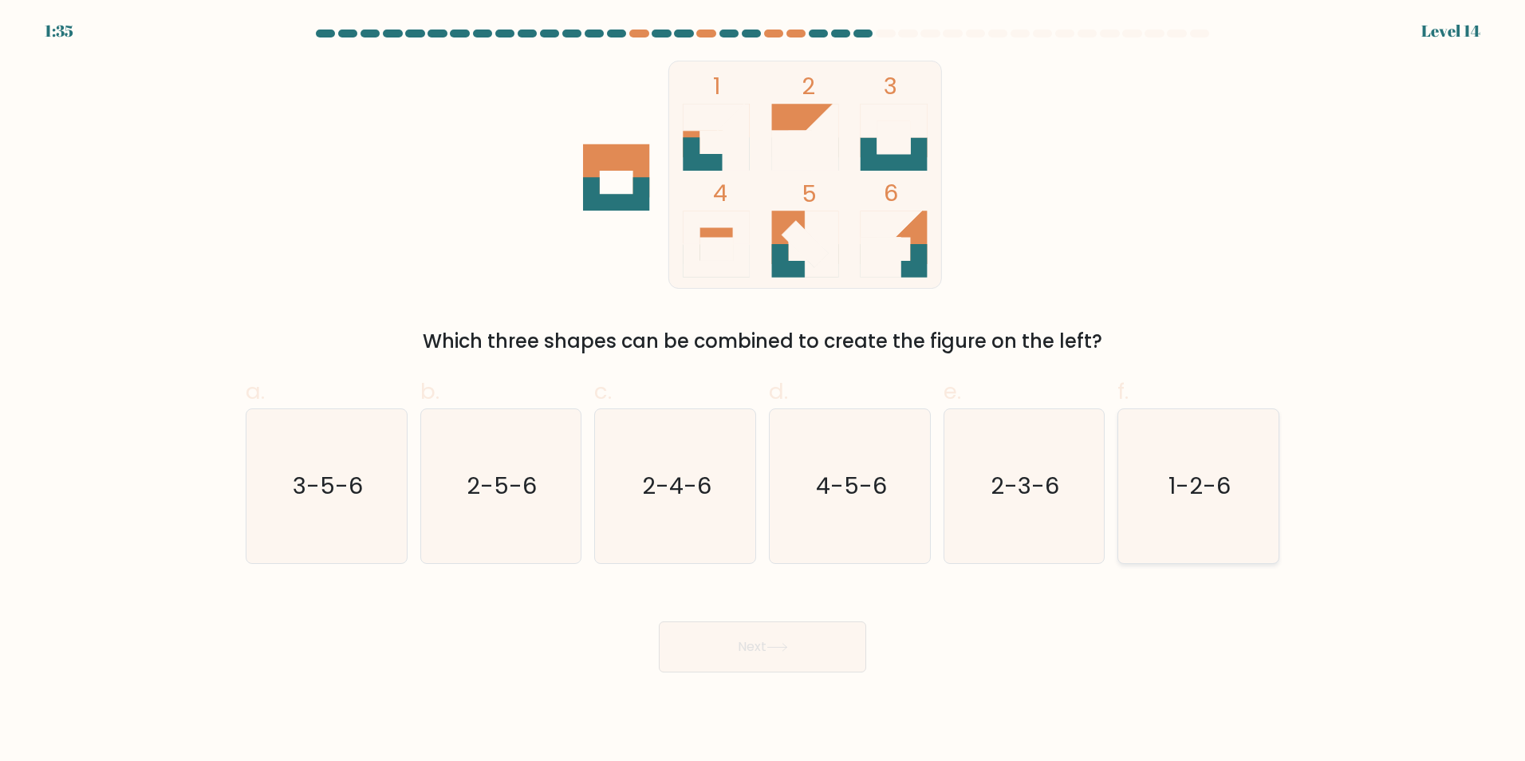
click at [1228, 494] on text "1-2-6" at bounding box center [1200, 486] width 62 height 32
click at [763, 391] on input "f. 1-2-6" at bounding box center [762, 385] width 1 height 10
radio input "true"
click at [729, 646] on button "Next" at bounding box center [762, 646] width 207 height 51
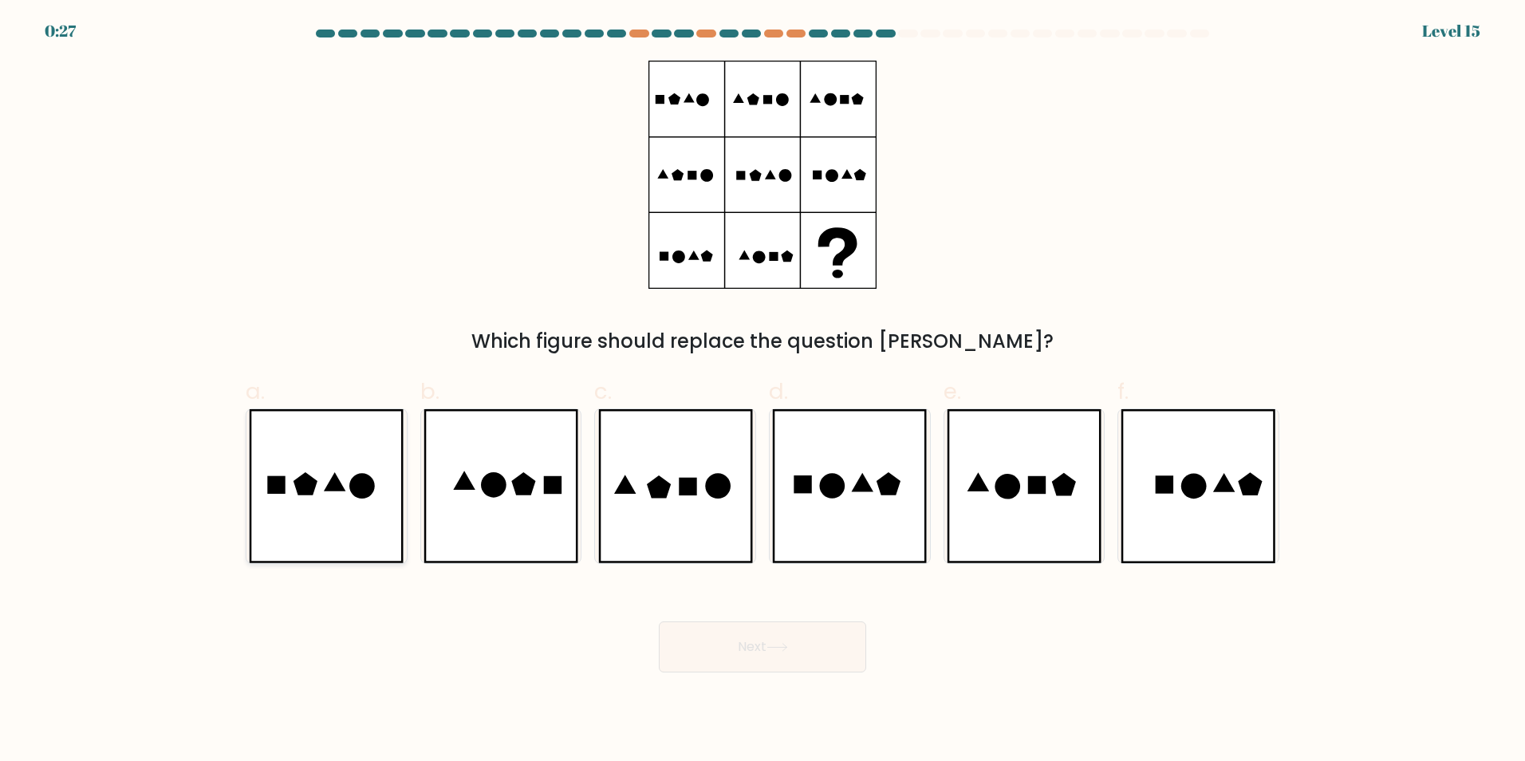
click at [320, 478] on icon at bounding box center [326, 486] width 155 height 154
click at [762, 391] on input "a." at bounding box center [762, 385] width 1 height 10
radio input "true"
click at [765, 650] on button "Next" at bounding box center [762, 646] width 207 height 51
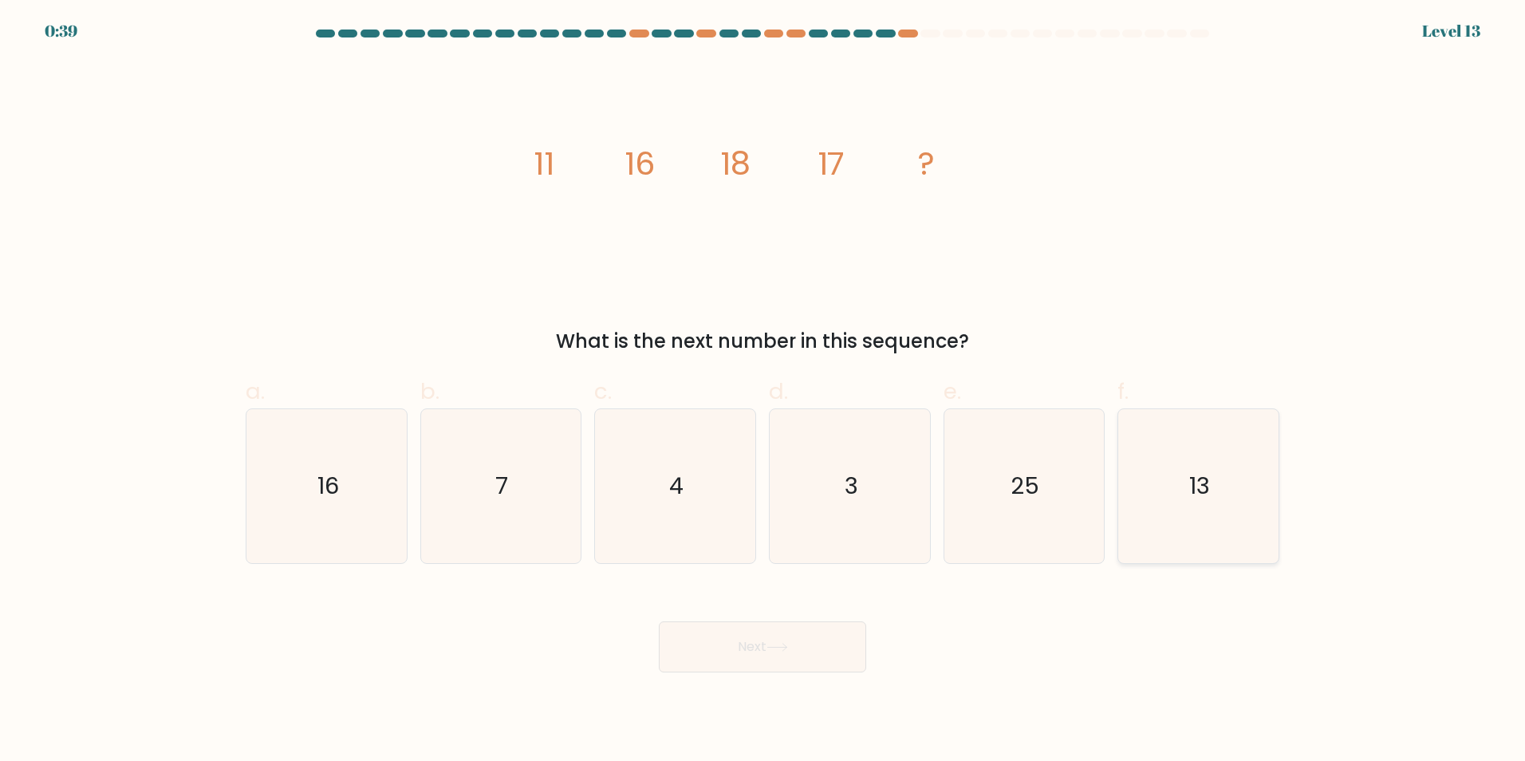
click at [1207, 470] on text "13" at bounding box center [1200, 486] width 21 height 32
click at [763, 391] on input "f. 13" at bounding box center [762, 385] width 1 height 10
radio input "true"
click at [781, 645] on icon at bounding box center [777, 647] width 22 height 9
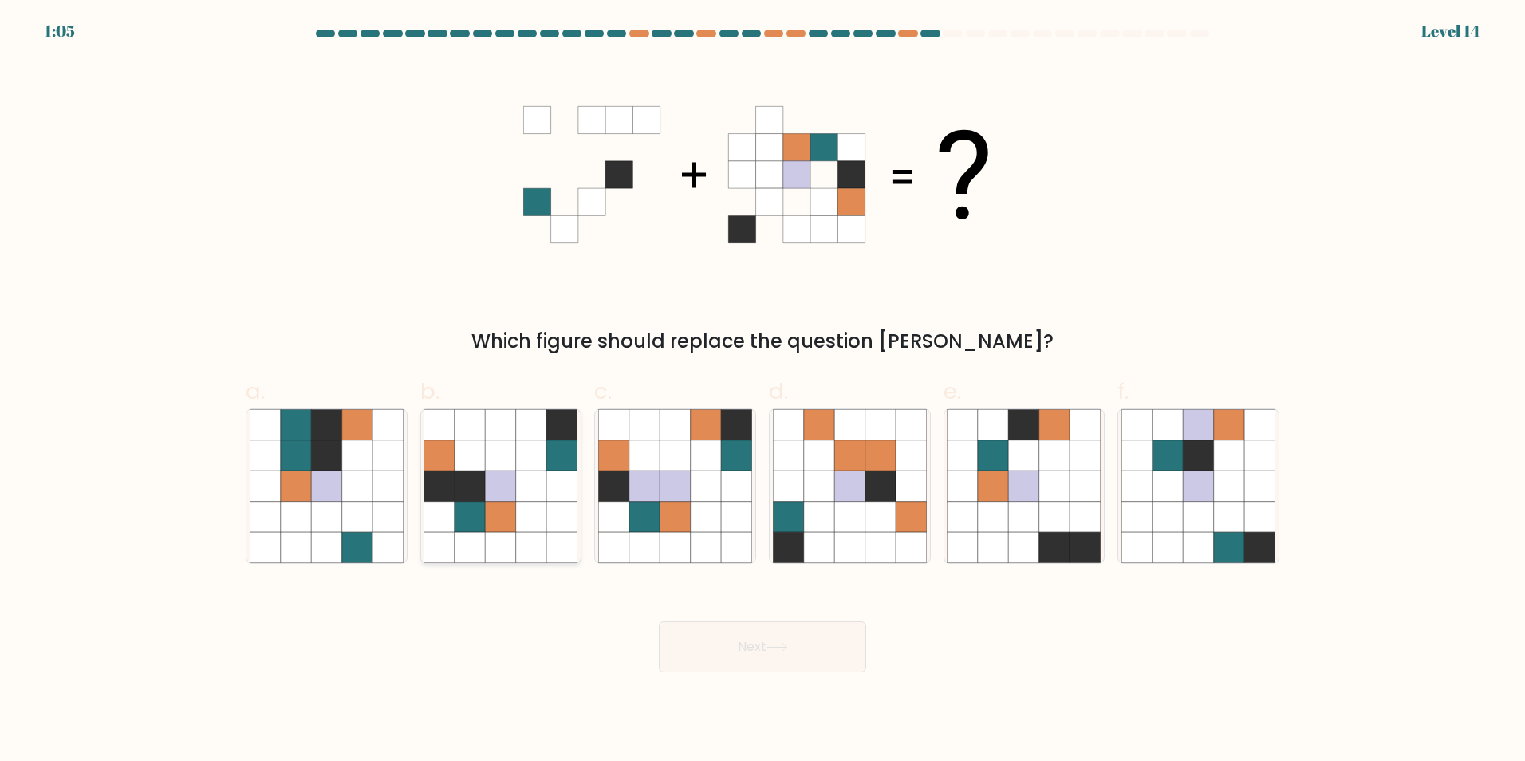
click at [521, 507] on icon at bounding box center [531, 516] width 30 height 30
click at [762, 391] on input "b." at bounding box center [762, 385] width 1 height 10
radio input "true"
click at [758, 641] on button "Next" at bounding box center [762, 646] width 207 height 51
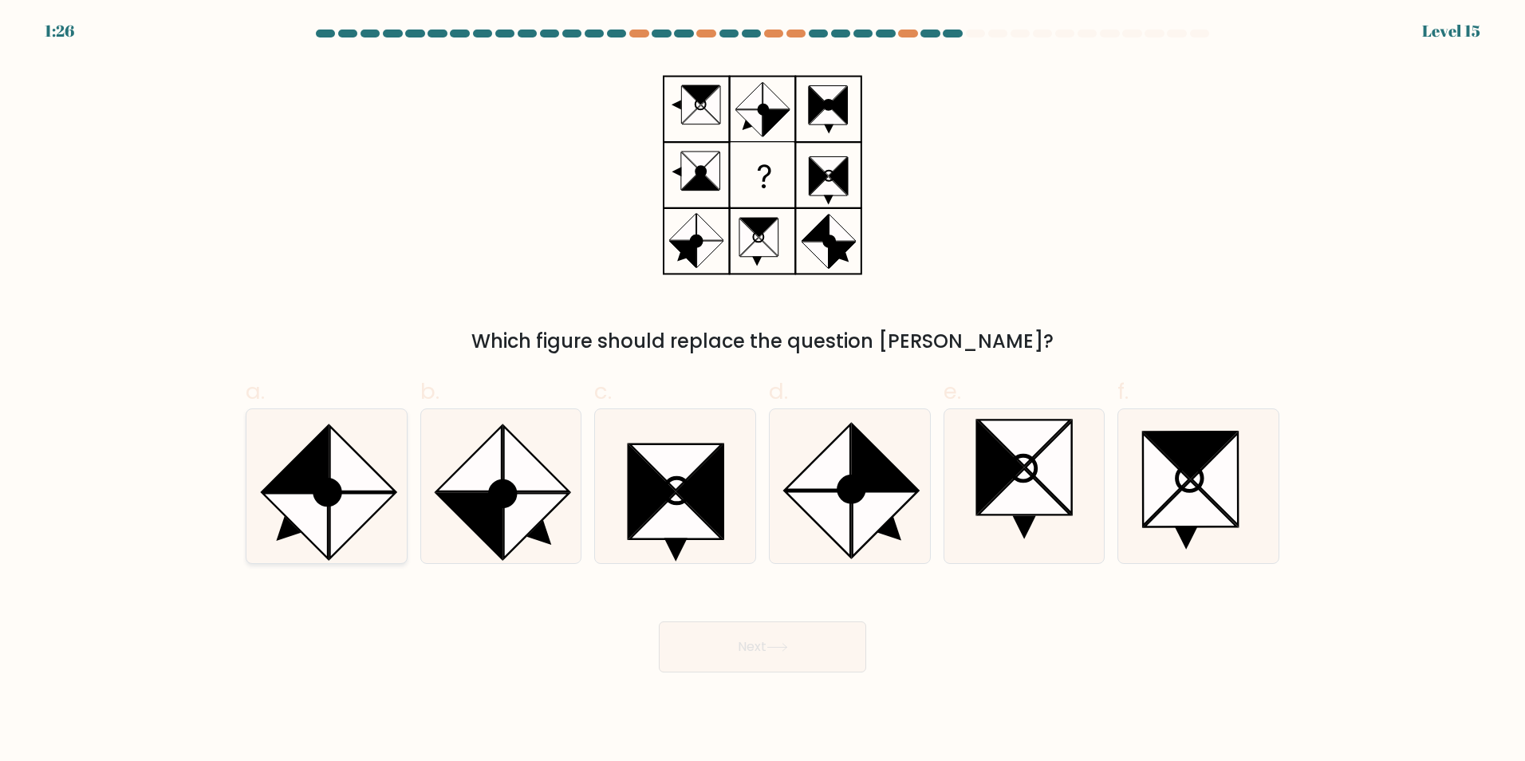
click at [315, 490] on icon at bounding box center [328, 492] width 26 height 26
click at [762, 391] on input "a." at bounding box center [762, 385] width 1 height 10
radio input "true"
click at [729, 659] on button "Next" at bounding box center [762, 646] width 207 height 51
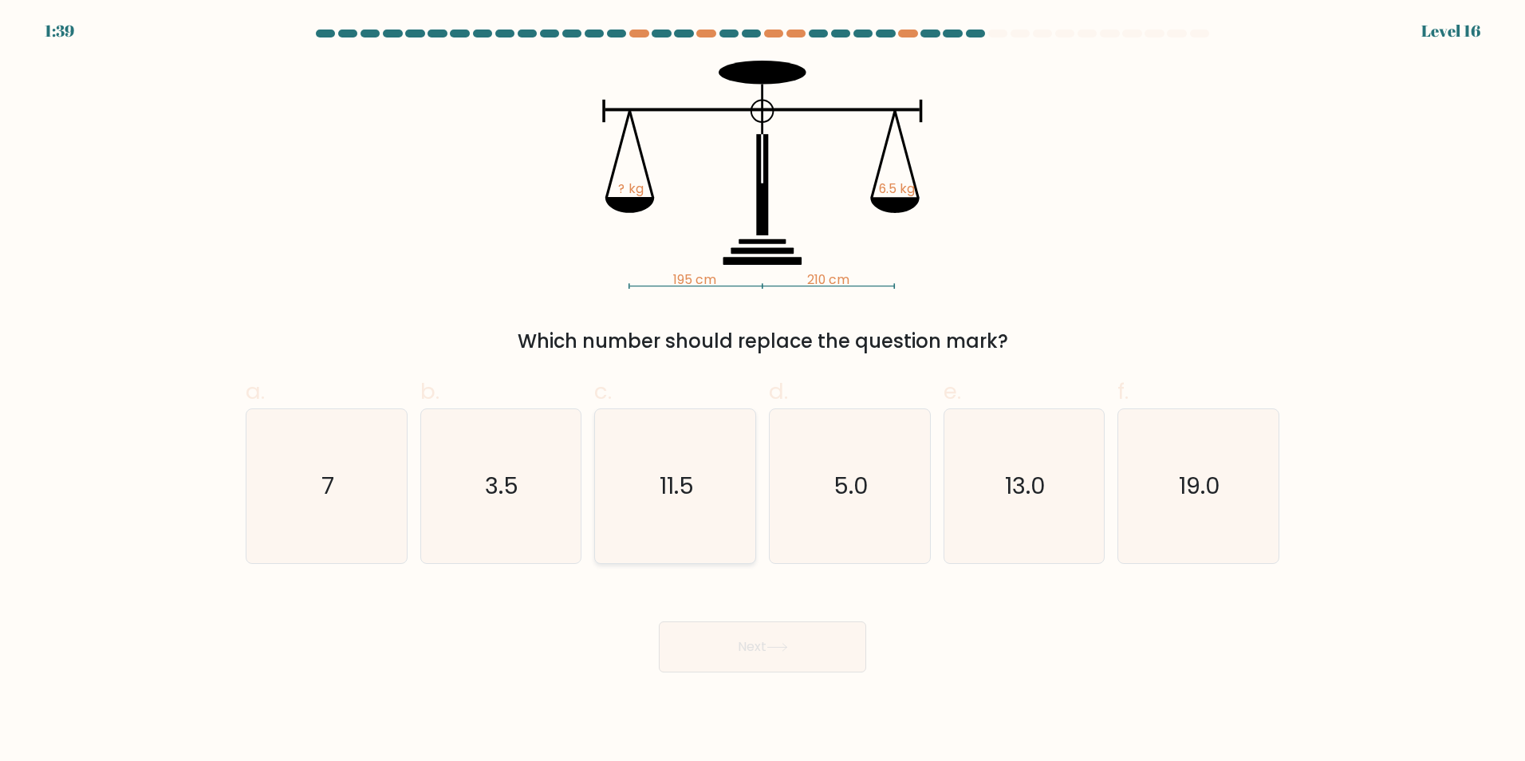
click at [675, 487] on text "11.5" at bounding box center [676, 486] width 34 height 32
click at [762, 391] on input "c. 11.5" at bounding box center [762, 385] width 1 height 10
radio input "true"
click at [756, 652] on button "Next" at bounding box center [762, 646] width 207 height 51
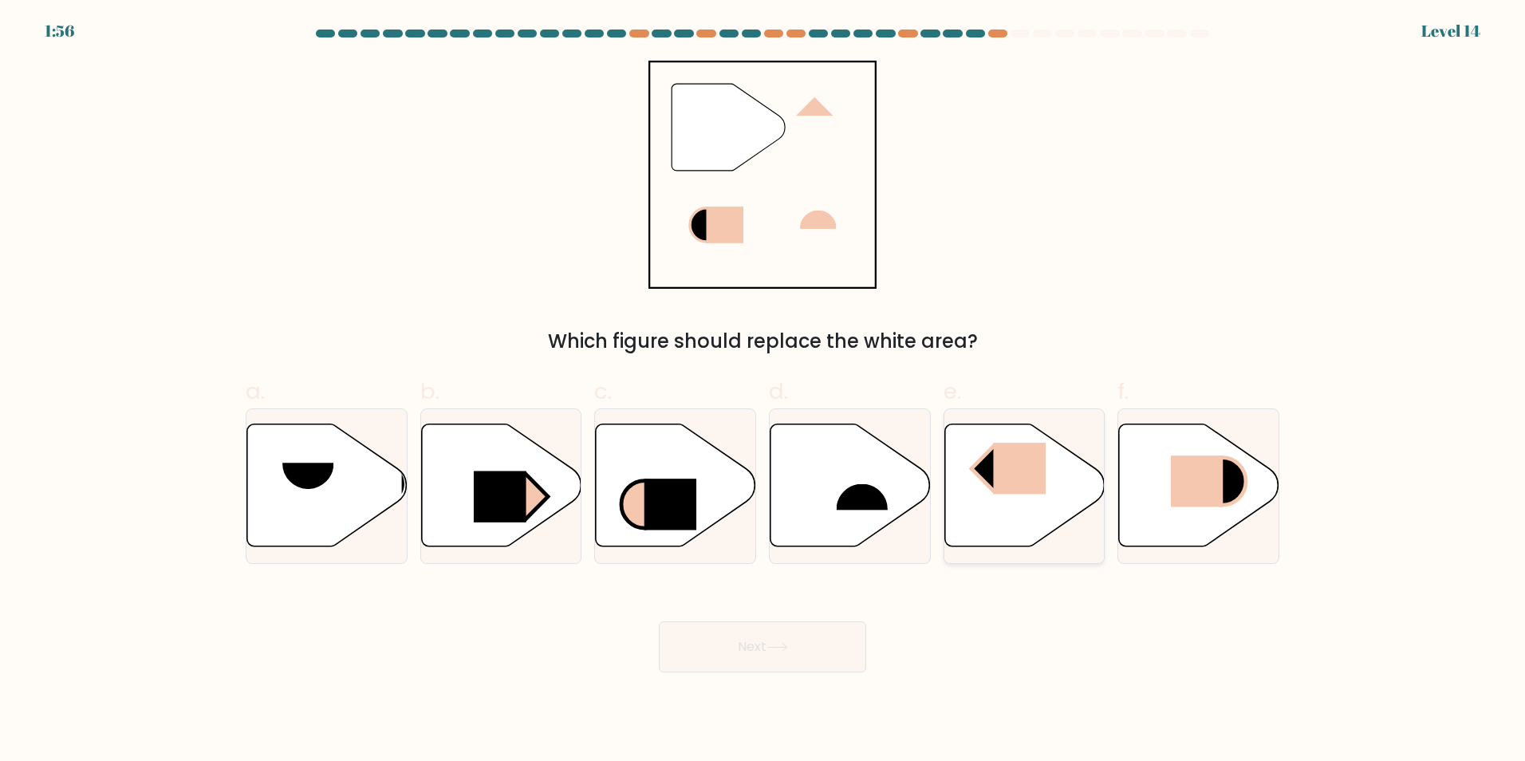
drag, startPoint x: 1035, startPoint y: 483, endPoint x: 1003, endPoint y: 506, distance: 39.4
click at [1037, 482] on rect at bounding box center [1019, 469] width 53 height 52
click at [763, 391] on input "e." at bounding box center [762, 385] width 1 height 10
radio input "true"
click at [744, 656] on button "Next" at bounding box center [762, 646] width 207 height 51
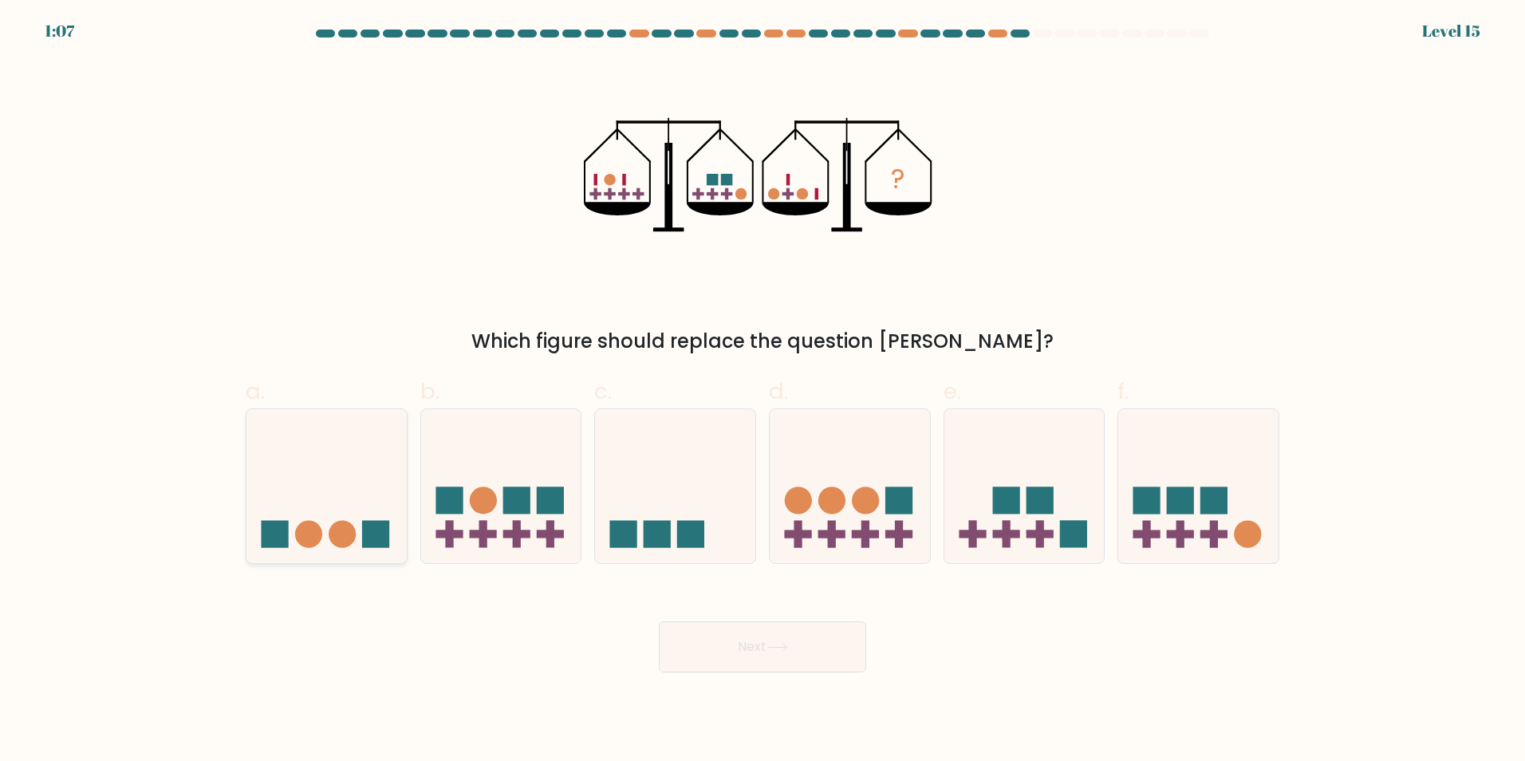
drag, startPoint x: 348, startPoint y: 511, endPoint x: 365, endPoint y: 511, distance: 16.7
click at [348, 510] on icon at bounding box center [326, 485] width 160 height 132
click at [762, 391] on input "a." at bounding box center [762, 385] width 1 height 10
radio input "true"
click at [726, 644] on button "Next" at bounding box center [762, 646] width 207 height 51
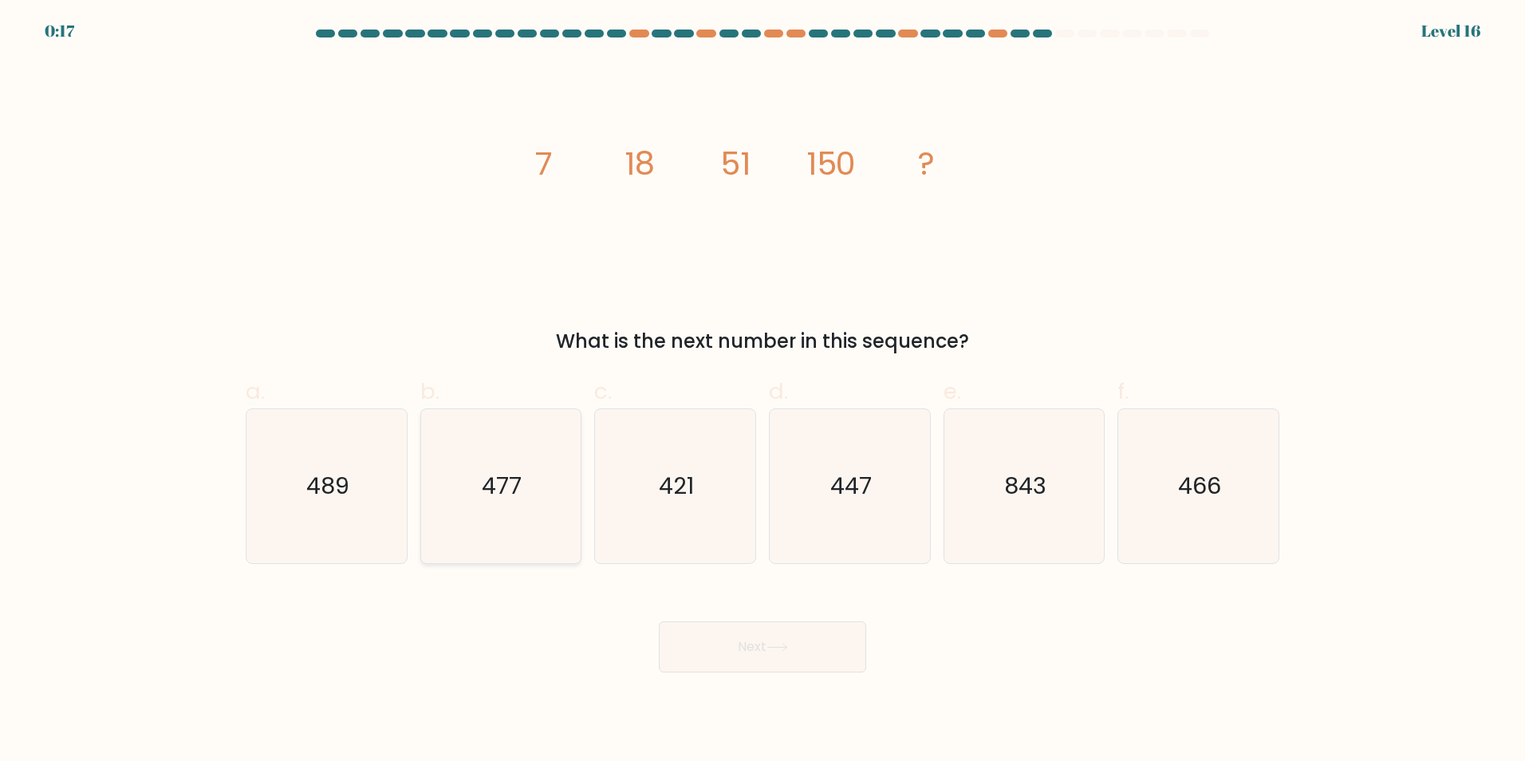
drag, startPoint x: 482, startPoint y: 483, endPoint x: 503, endPoint y: 486, distance: 21.8
click at [483, 483] on icon "477" at bounding box center [500, 486] width 154 height 154
click at [762, 391] on input "b. 477" at bounding box center [762, 385] width 1 height 10
radio input "true"
click at [722, 653] on button "Next" at bounding box center [762, 646] width 207 height 51
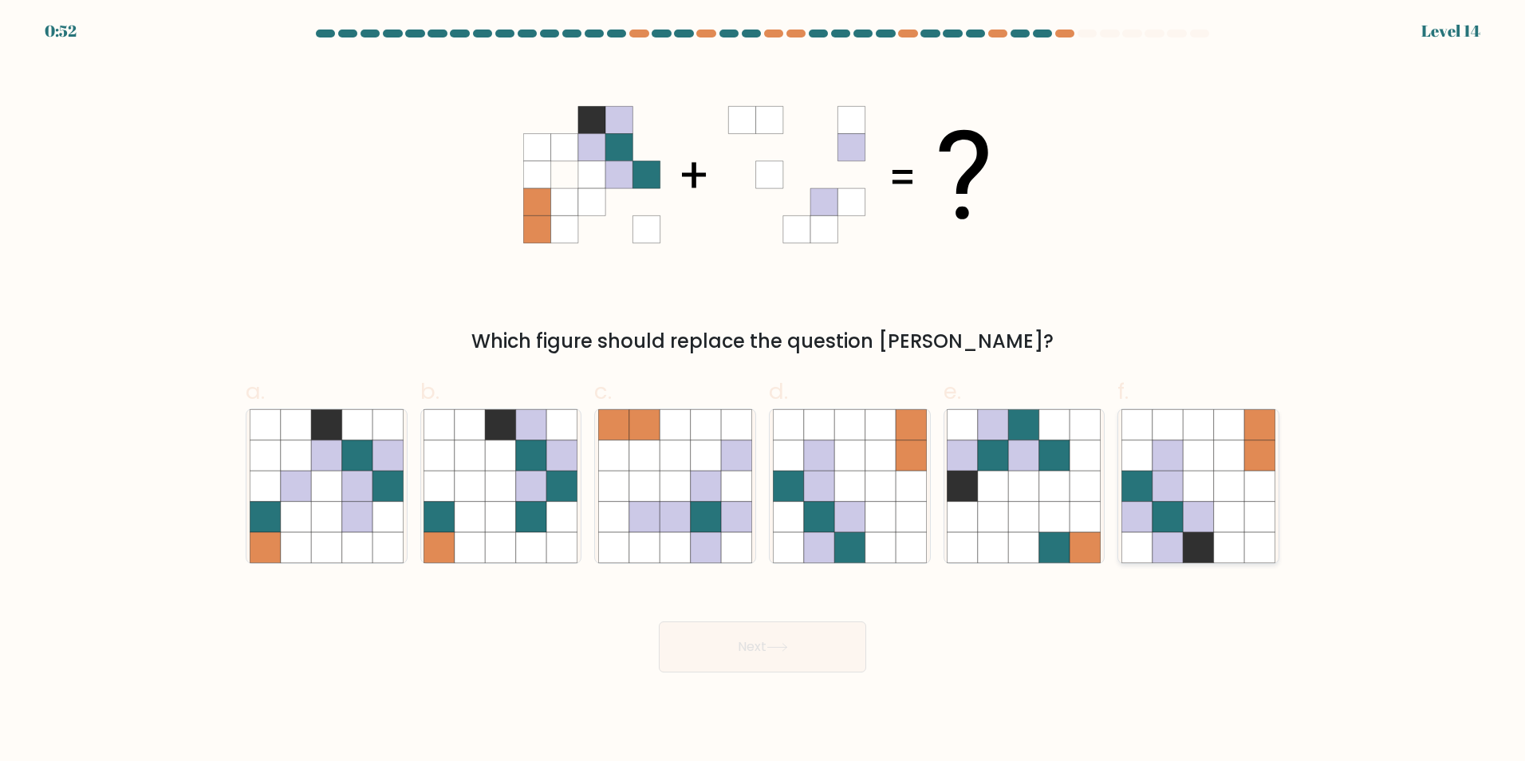
drag, startPoint x: 1230, startPoint y: 504, endPoint x: 1220, endPoint y: 506, distance: 10.6
click at [1231, 503] on icon at bounding box center [1229, 516] width 30 height 30
click at [763, 391] on input "f." at bounding box center [762, 385] width 1 height 10
radio input "true"
click at [787, 649] on icon at bounding box center [777, 647] width 22 height 9
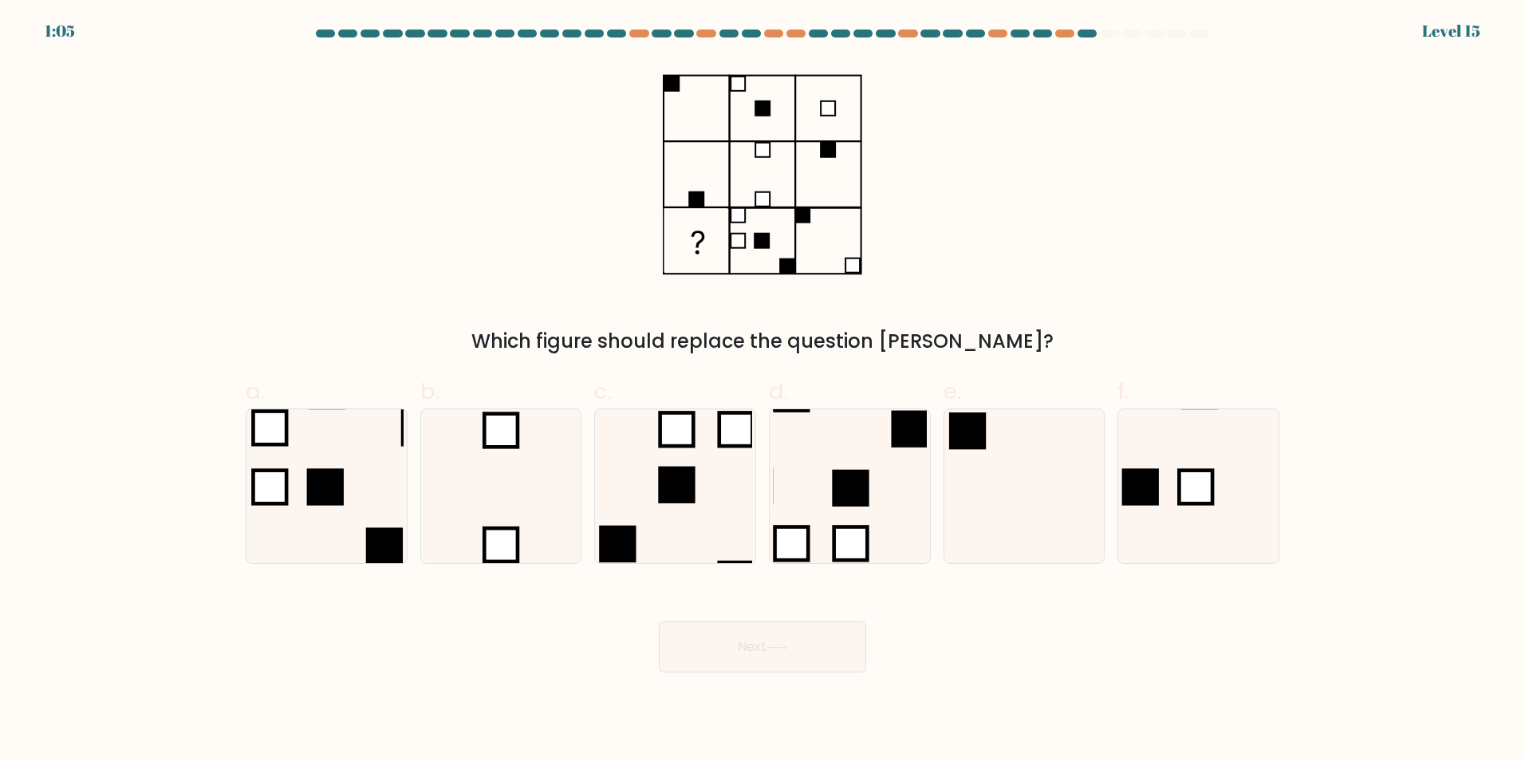
click at [694, 254] on rect at bounding box center [695, 240] width 63 height 63
click at [521, 458] on icon at bounding box center [500, 486] width 154 height 154
click at [762, 391] on input "b." at bounding box center [762, 385] width 1 height 10
radio input "true"
click at [722, 652] on button "Next" at bounding box center [762, 646] width 207 height 51
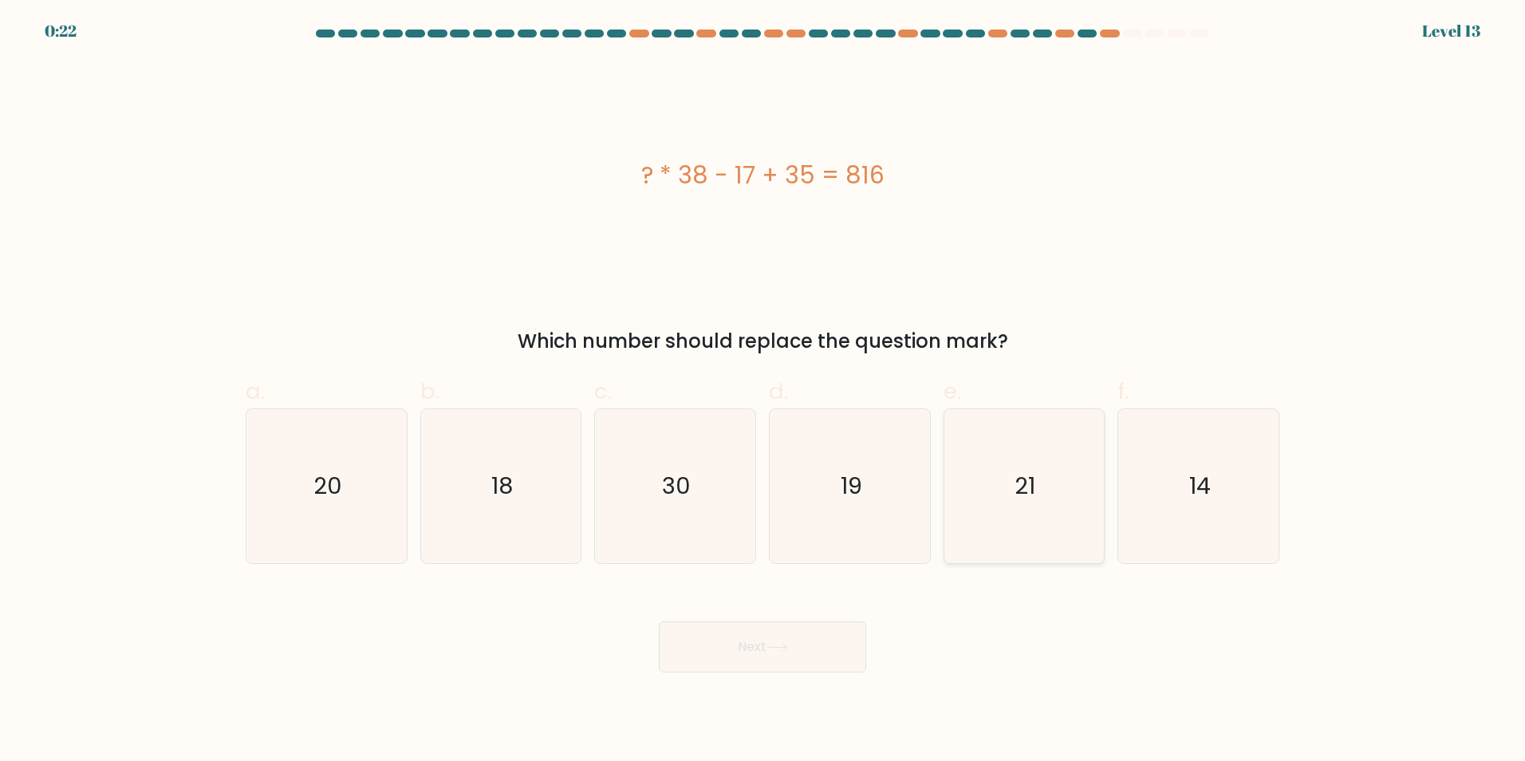
drag, startPoint x: 1008, startPoint y: 496, endPoint x: 999, endPoint y: 502, distance: 10.8
click at [1009, 497] on icon "21" at bounding box center [1023, 486] width 154 height 154
click at [763, 391] on input "e. 21" at bounding box center [762, 385] width 1 height 10
radio input "true"
click at [732, 654] on button "Next" at bounding box center [762, 646] width 207 height 51
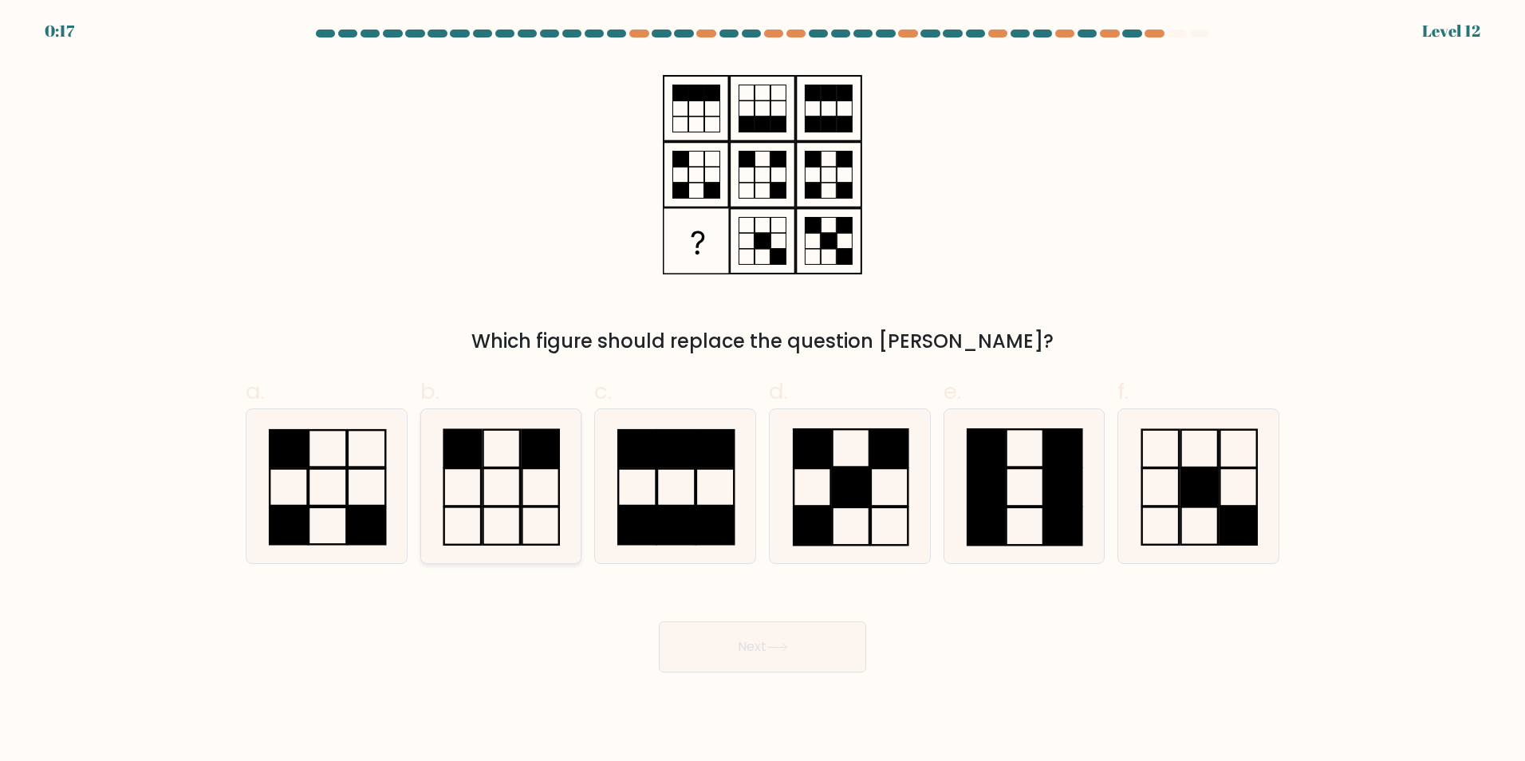
click at [512, 493] on icon at bounding box center [500, 486] width 154 height 154
click at [762, 391] on input "b." at bounding box center [762, 385] width 1 height 10
radio input "true"
click at [863, 509] on icon at bounding box center [850, 486] width 154 height 154
click at [763, 391] on input "d." at bounding box center [762, 385] width 1 height 10
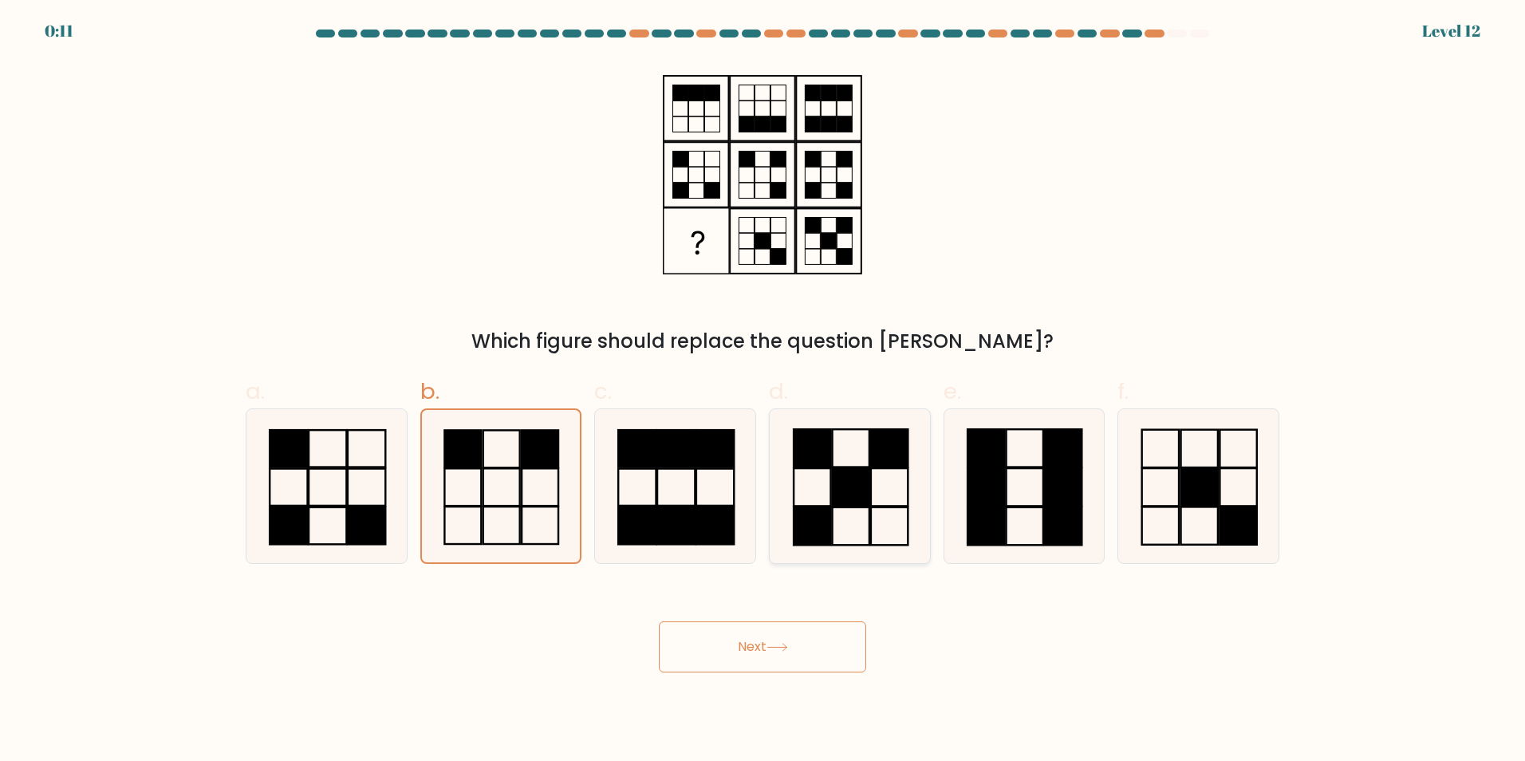
radio input "true"
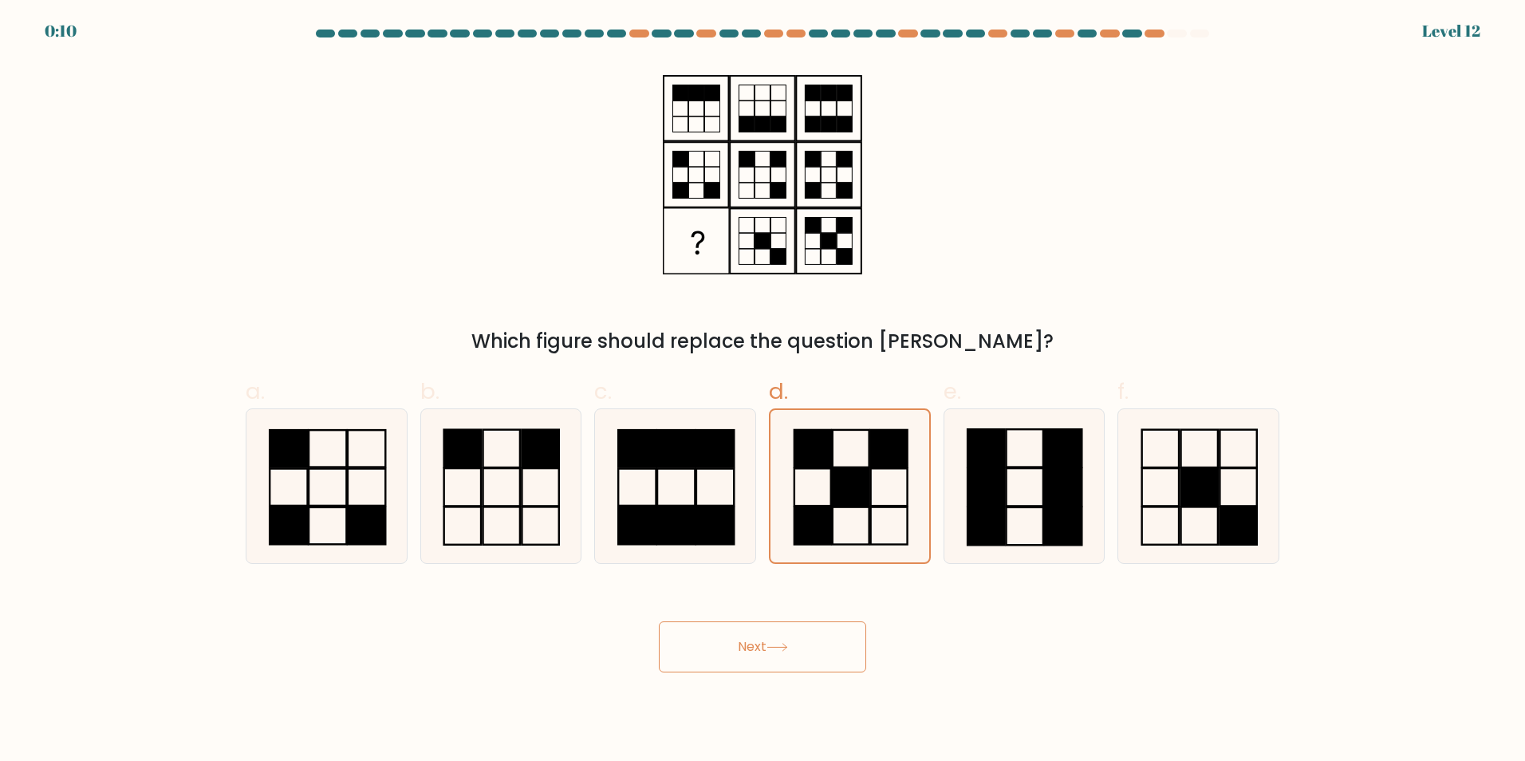
click at [788, 645] on icon at bounding box center [777, 647] width 22 height 9
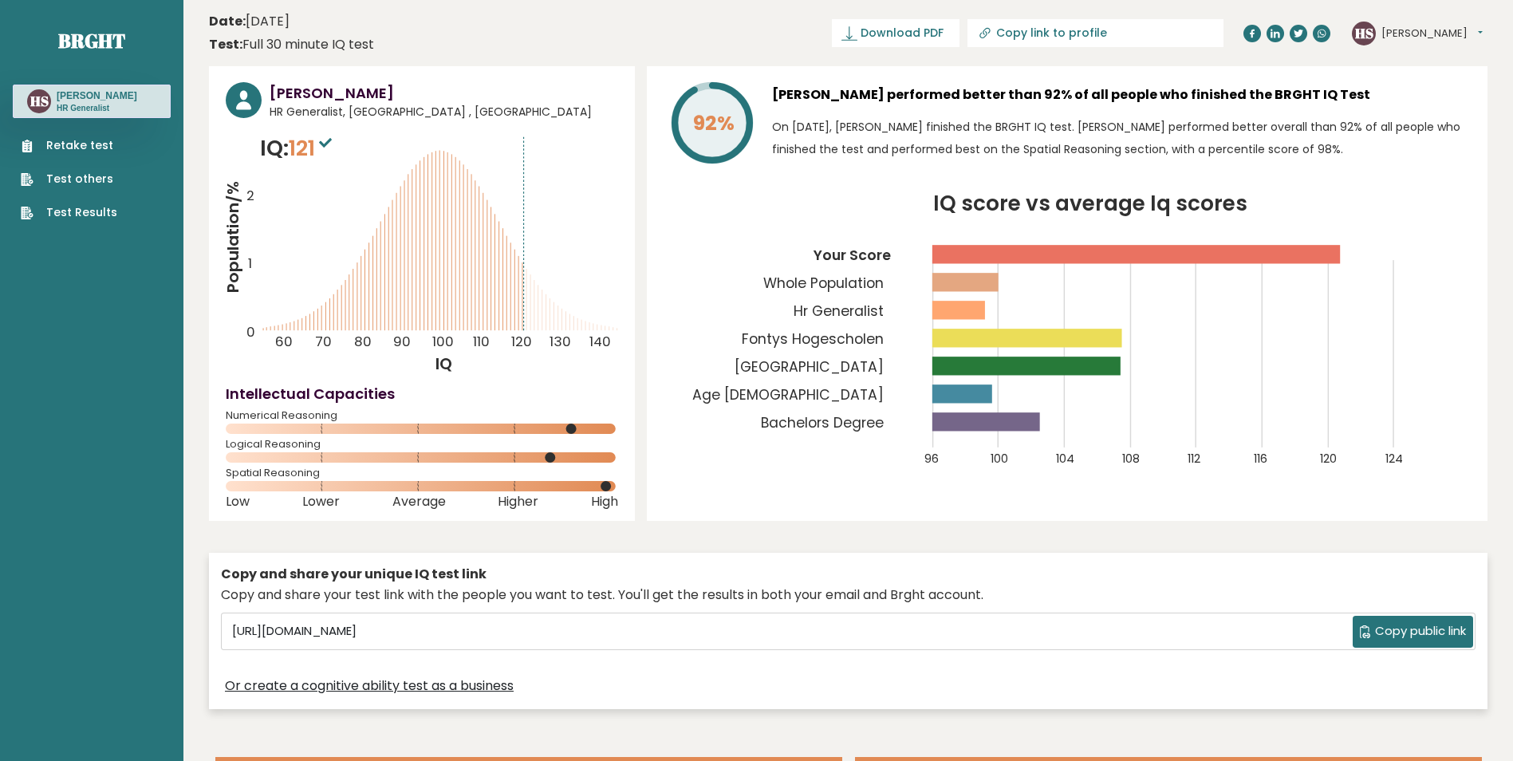
click at [943, 33] on span "Download PDF" at bounding box center [901, 33] width 83 height 17
click at [1134, 610] on div "Copy and share your unique IQ test link Copy and share your test link with the …" at bounding box center [848, 631] width 1278 height 157
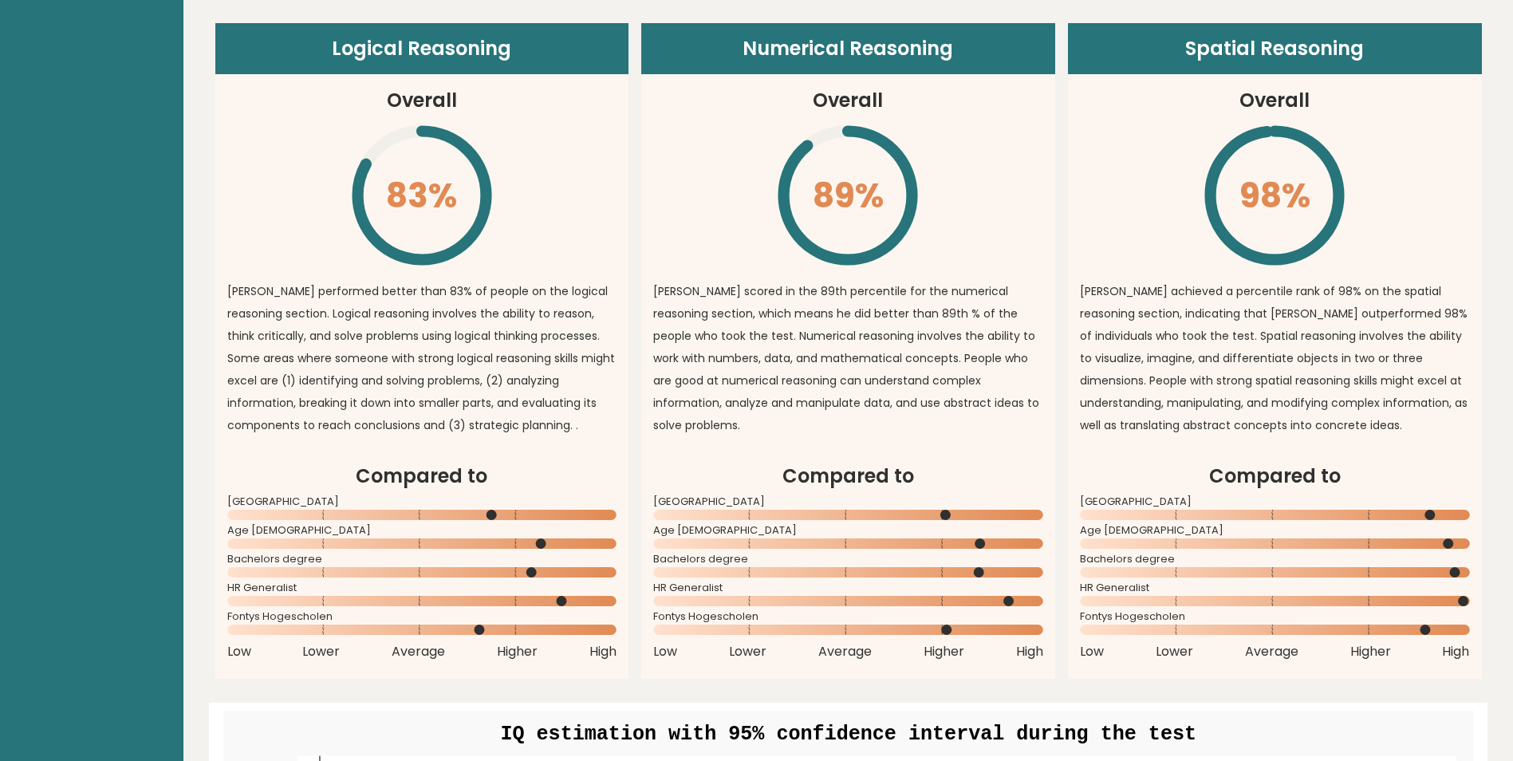
scroll to position [1196, 0]
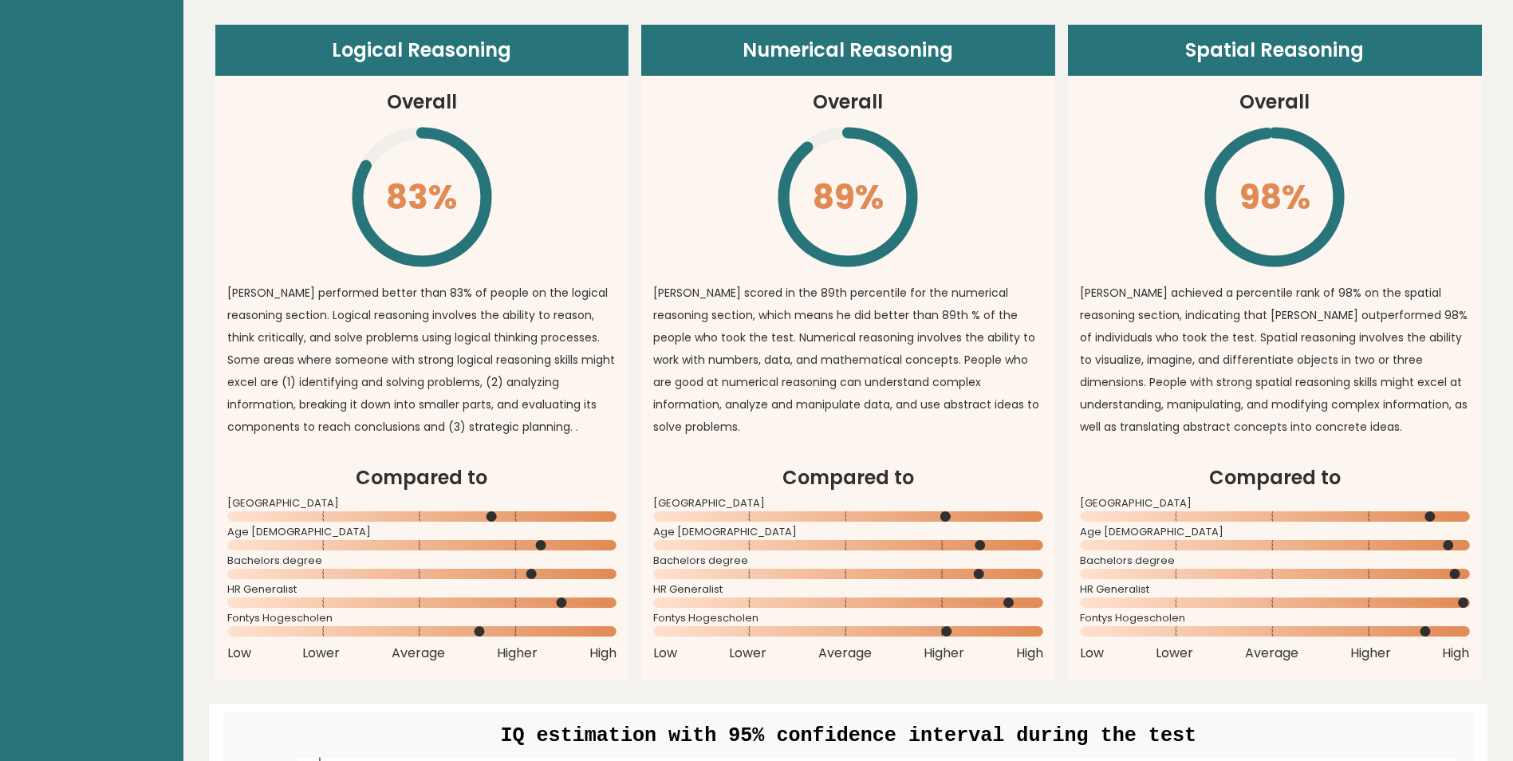
click at [1458, 411] on p "Heidi achieved a percentile rank of 98% on the spatial reasoning section, indic…" at bounding box center [1275, 359] width 390 height 156
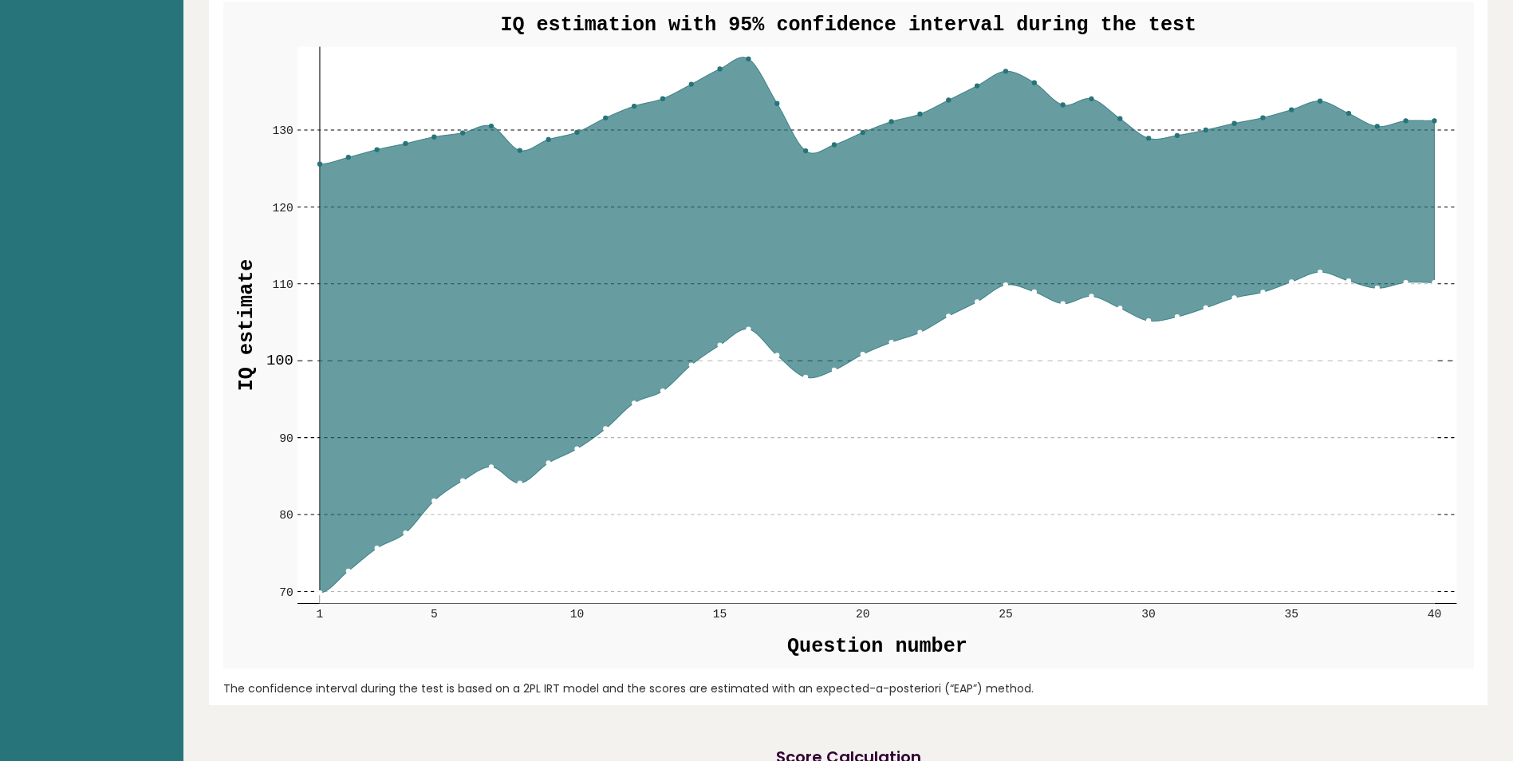
scroll to position [1914, 0]
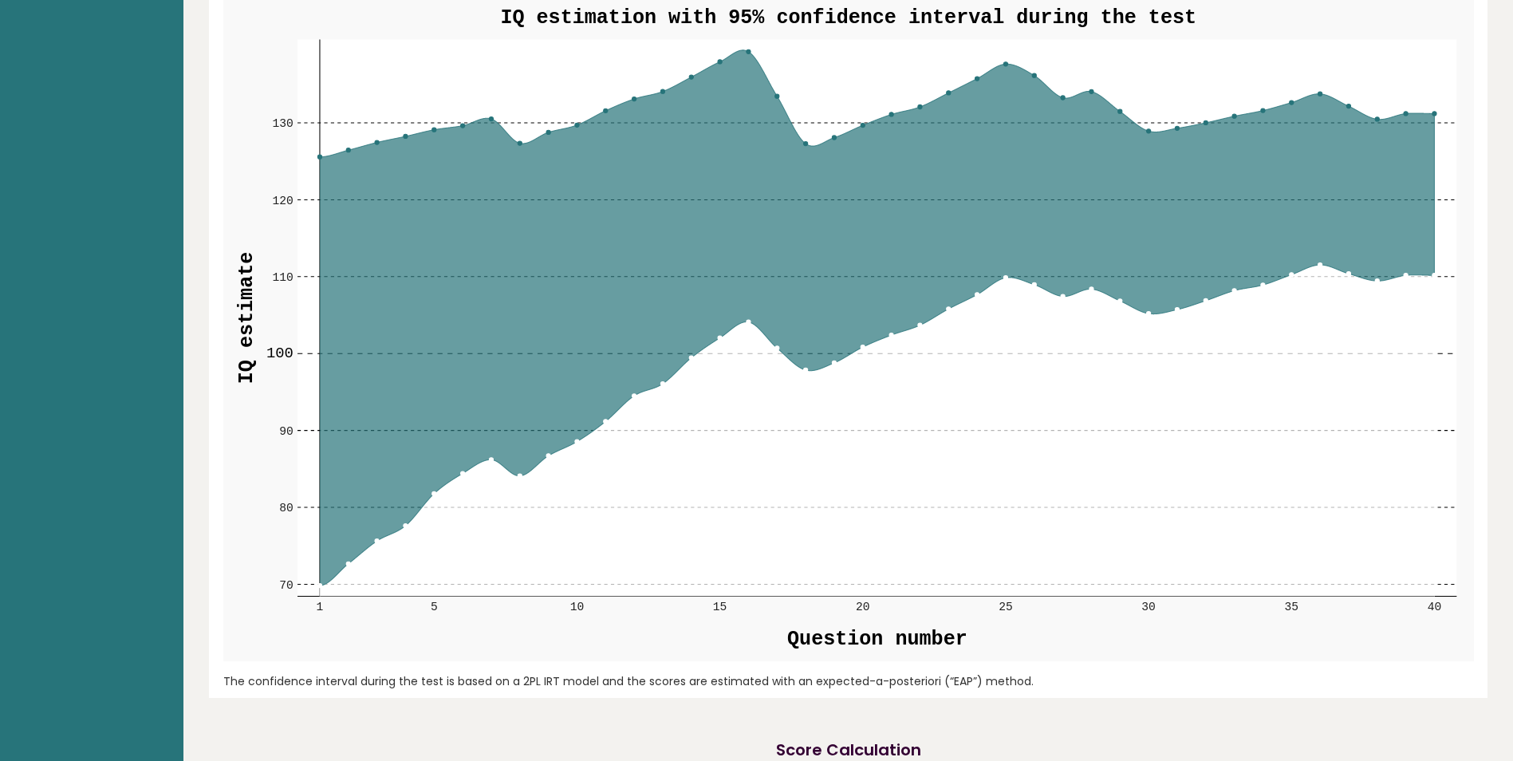
click at [1376, 395] on icon at bounding box center [876, 431] width 1115 height 332
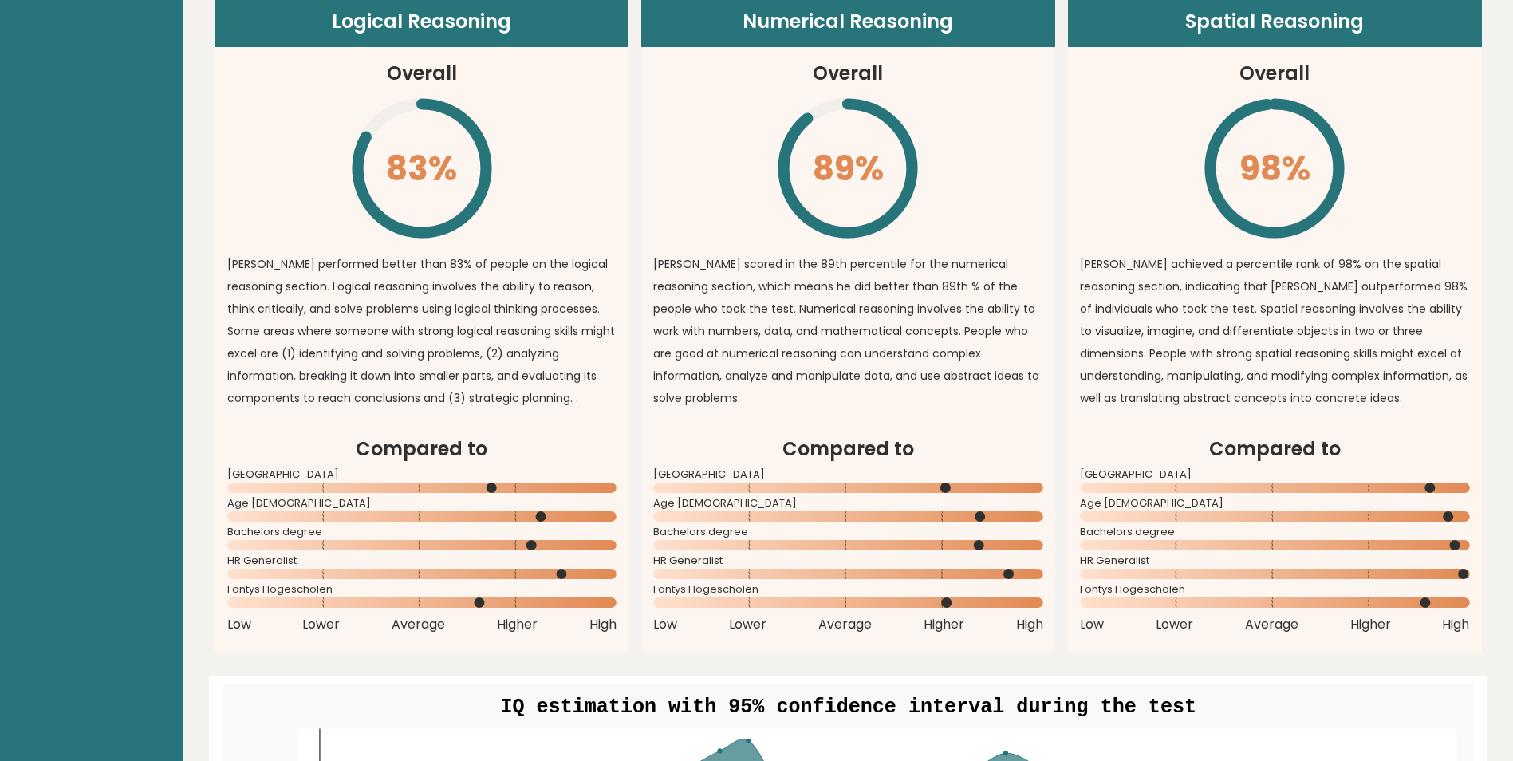
scroll to position [1196, 0]
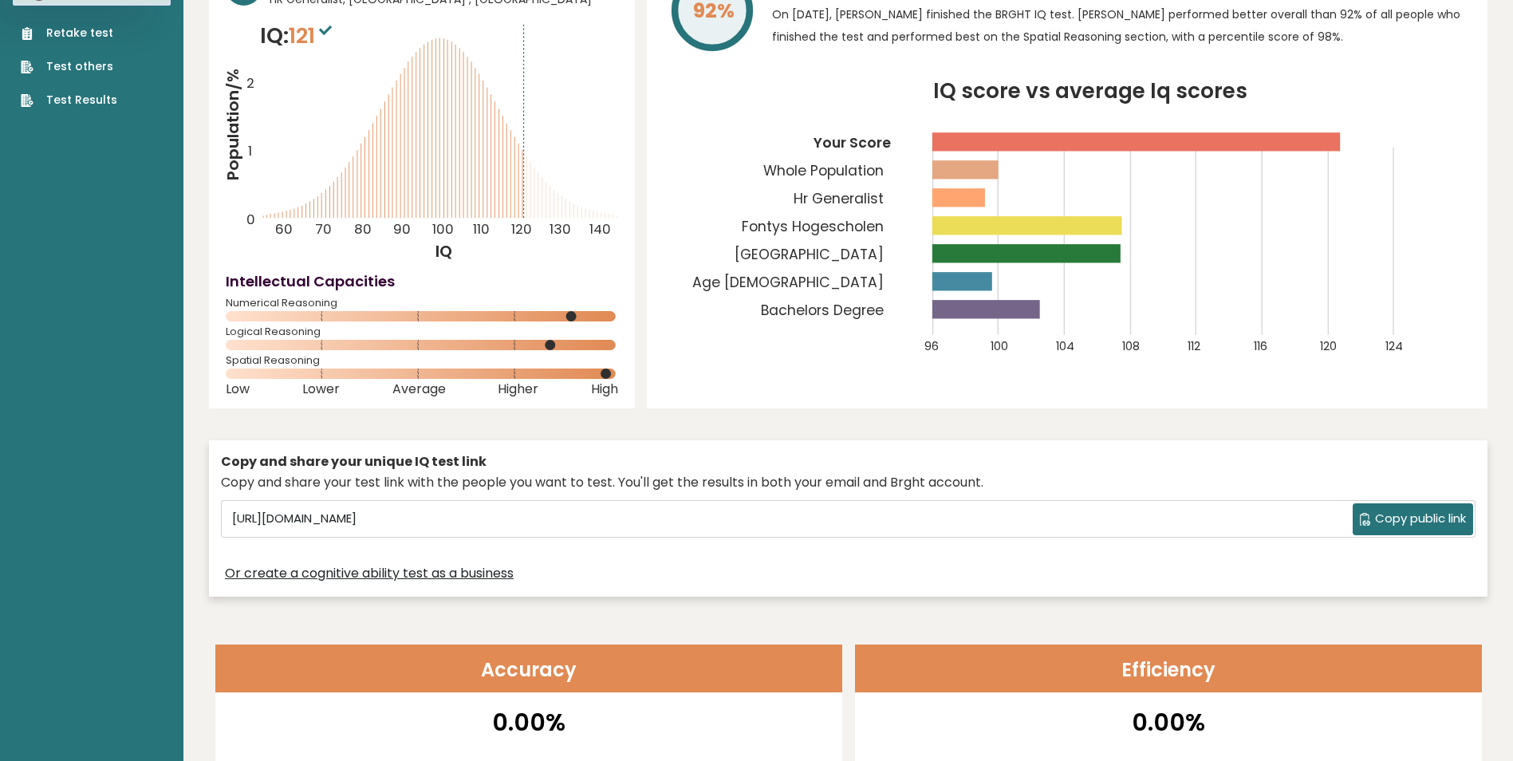
scroll to position [0, 0]
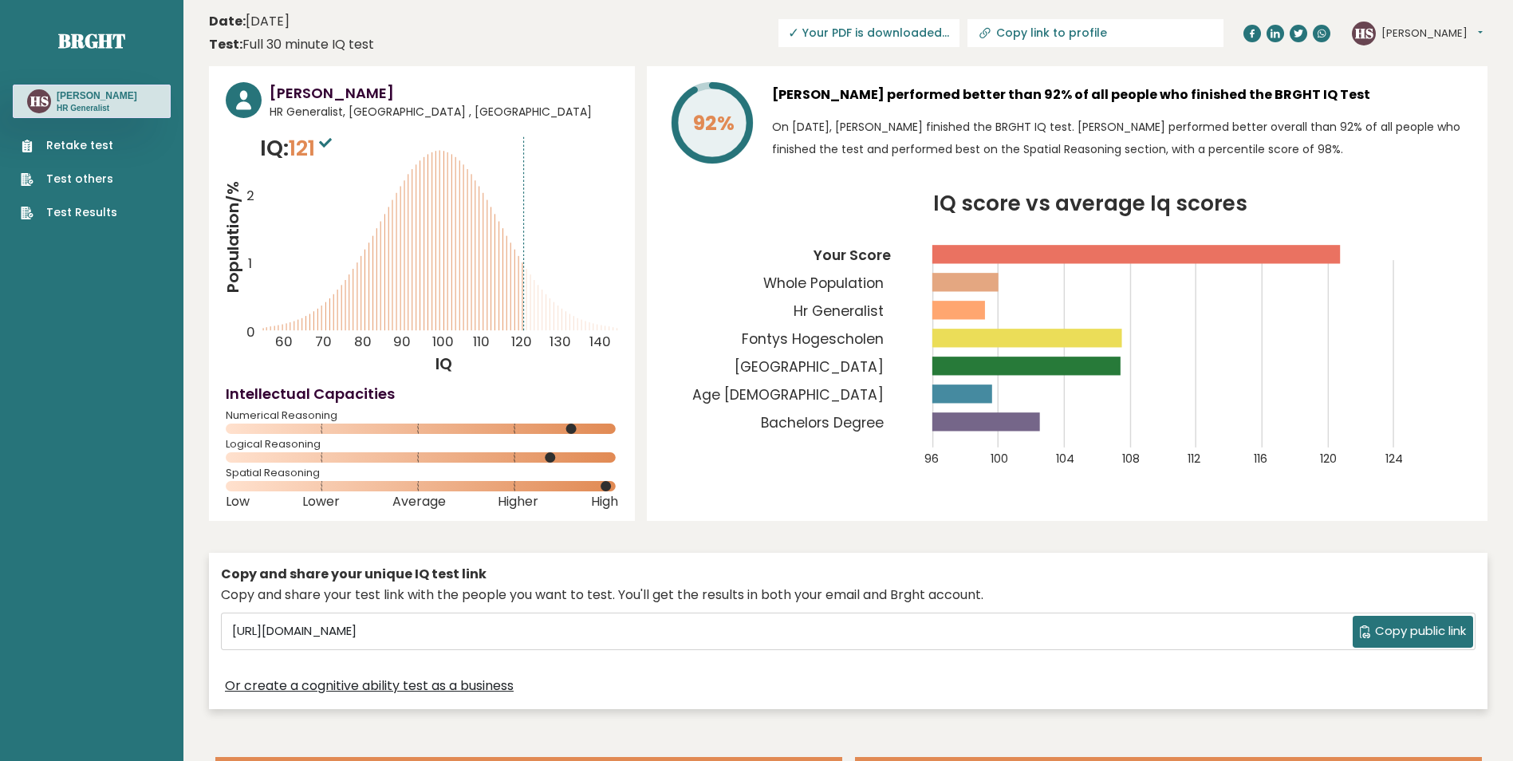
click at [1321, 37] on icon at bounding box center [1321, 33] width 8 height 8
